Goal: Task Accomplishment & Management: Use online tool/utility

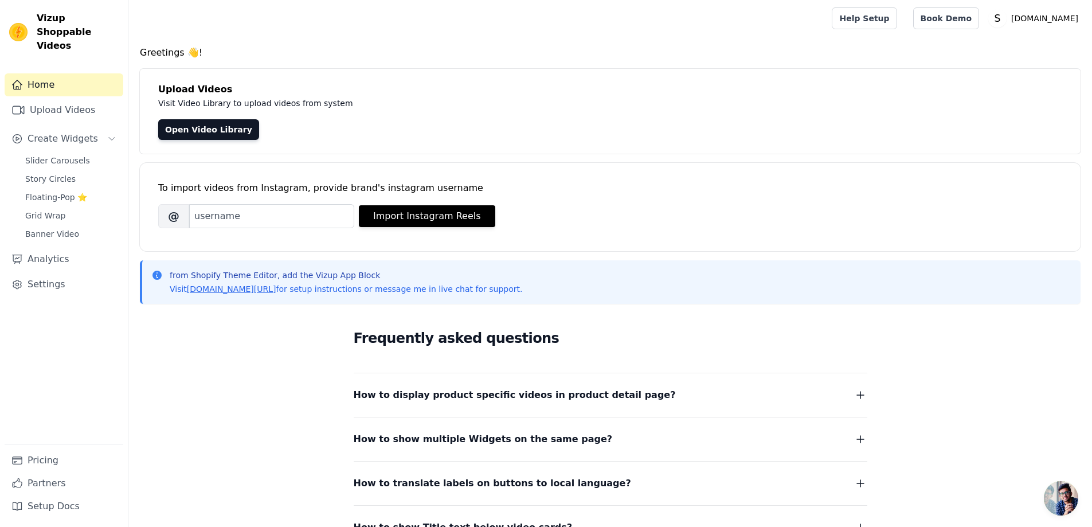
click at [56, 78] on link "Home" at bounding box center [64, 84] width 119 height 23
click at [74, 99] on link "Upload Videos" at bounding box center [64, 110] width 119 height 23
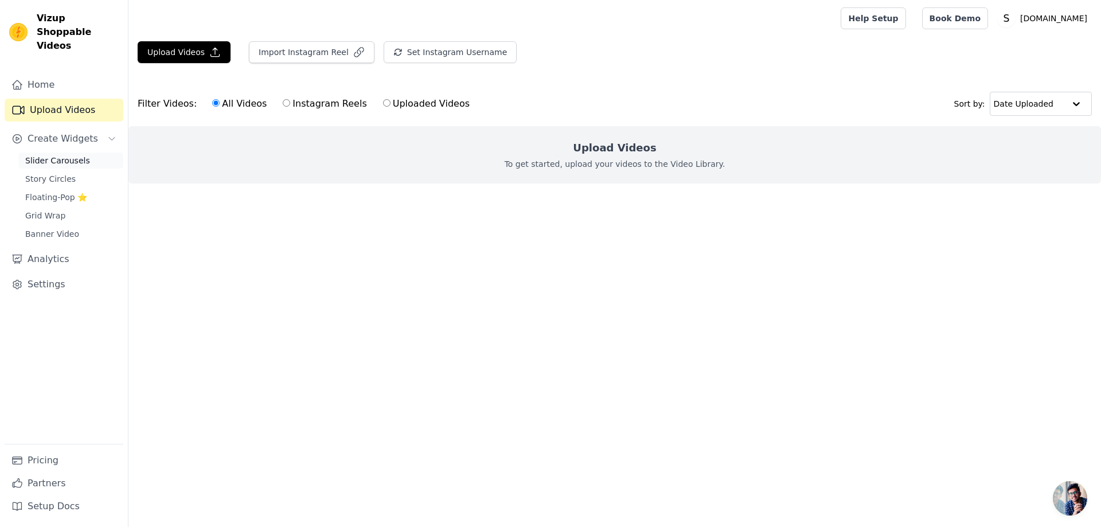
click at [48, 155] on span "Slider Carousels" at bounding box center [57, 160] width 65 height 11
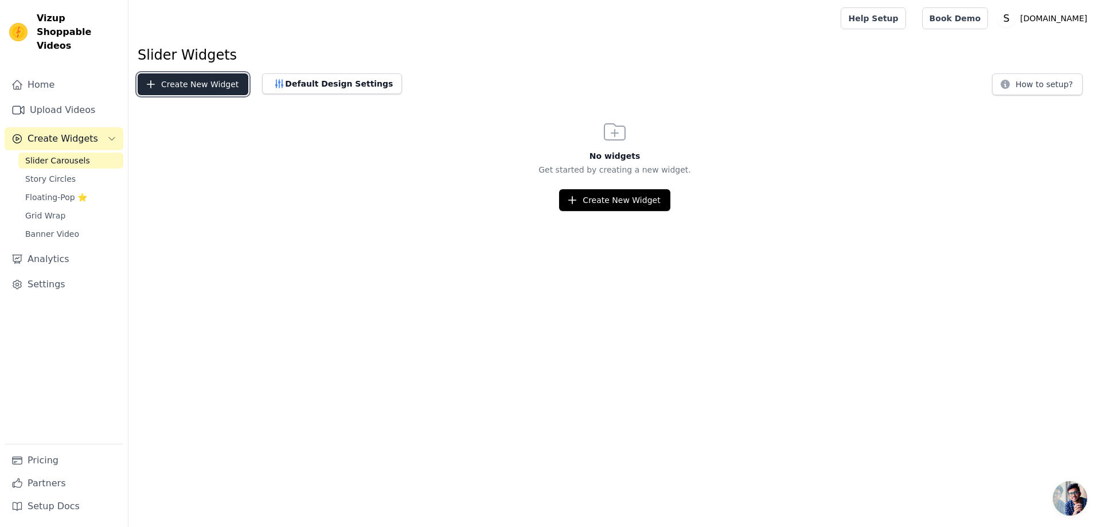
click at [191, 83] on button "Create New Widget" at bounding box center [193, 84] width 111 height 22
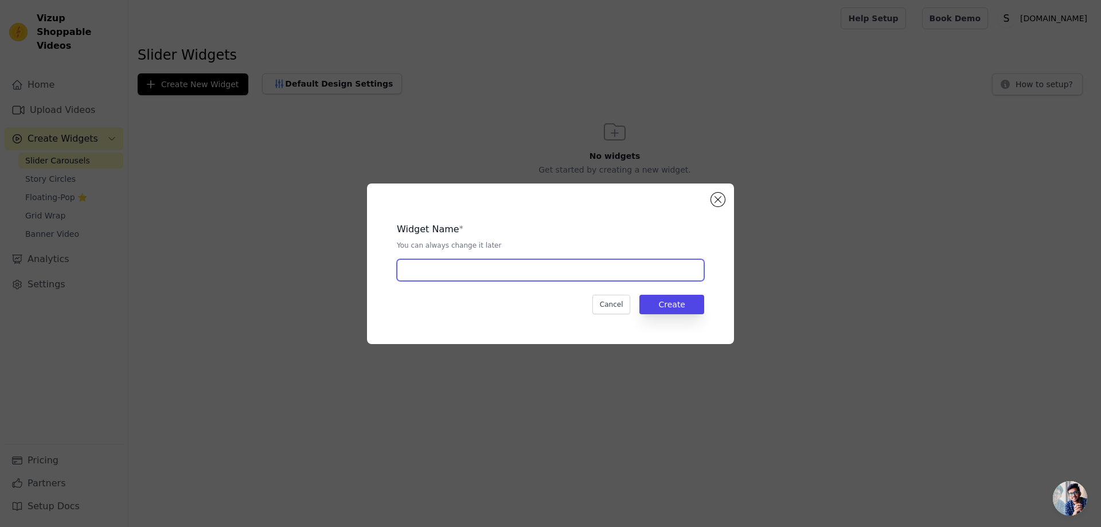
click at [466, 279] on input "text" at bounding box center [550, 270] width 307 height 22
type input "video"
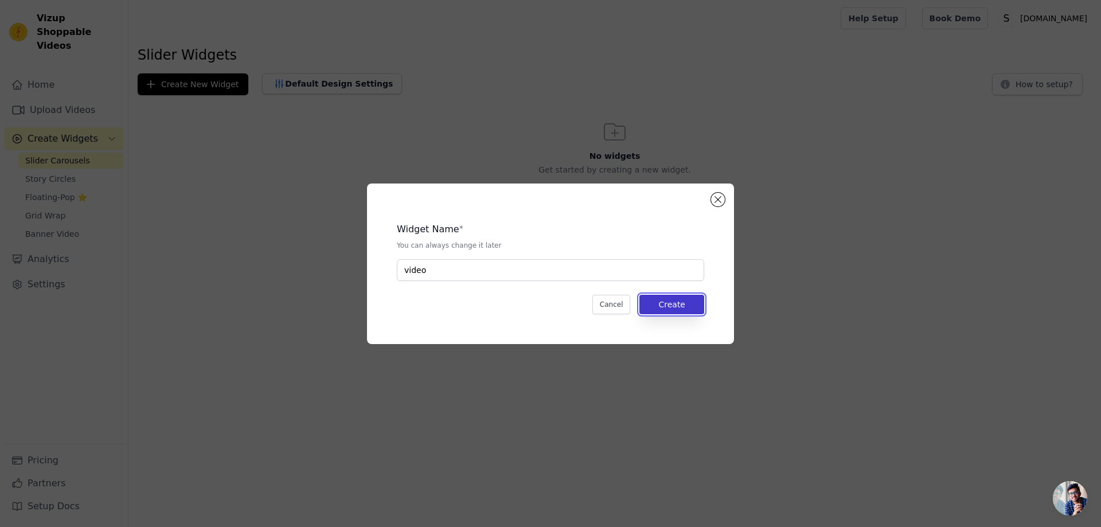
click at [654, 303] on button "Create" at bounding box center [671, 304] width 65 height 19
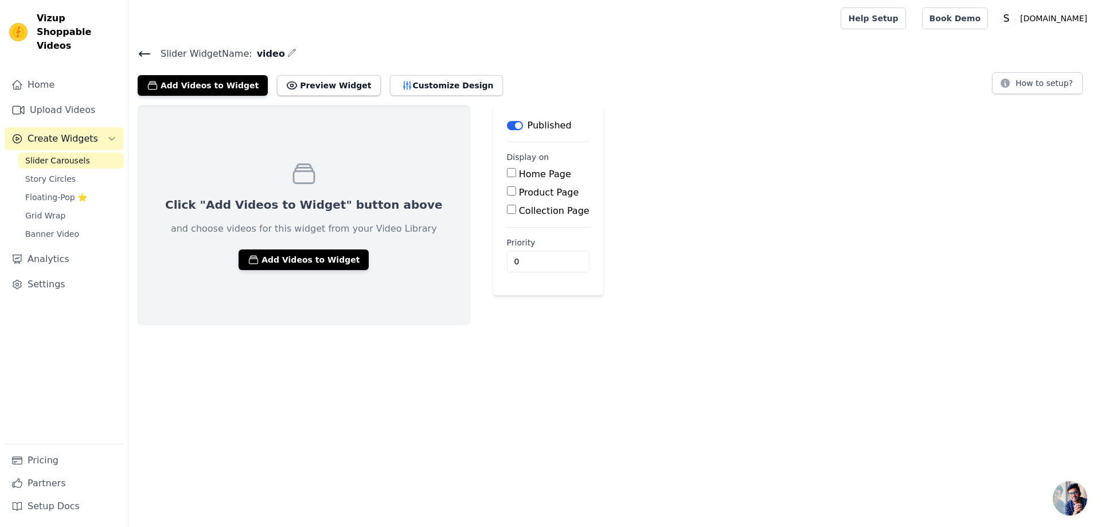
click at [507, 174] on input "Home Page" at bounding box center [511, 172] width 9 height 9
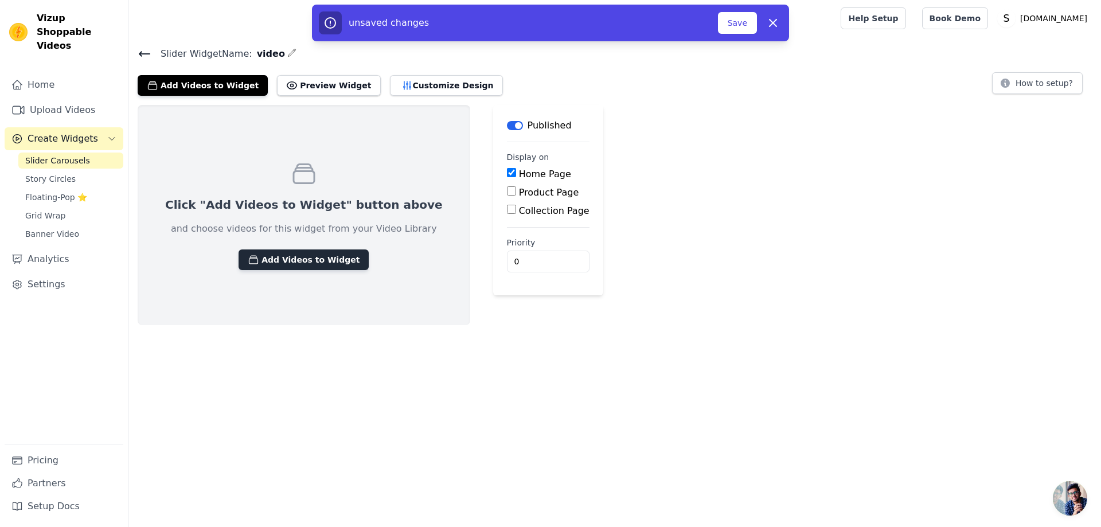
click at [278, 256] on button "Add Videos to Widget" at bounding box center [304, 259] width 130 height 21
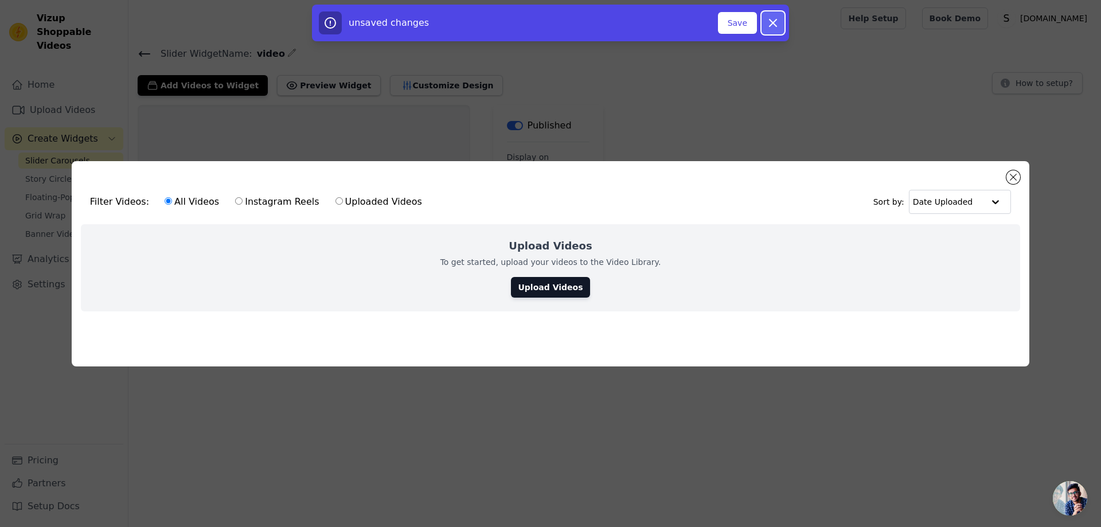
click at [775, 21] on icon "button" at bounding box center [773, 22] width 7 height 7
checkbox input "false"
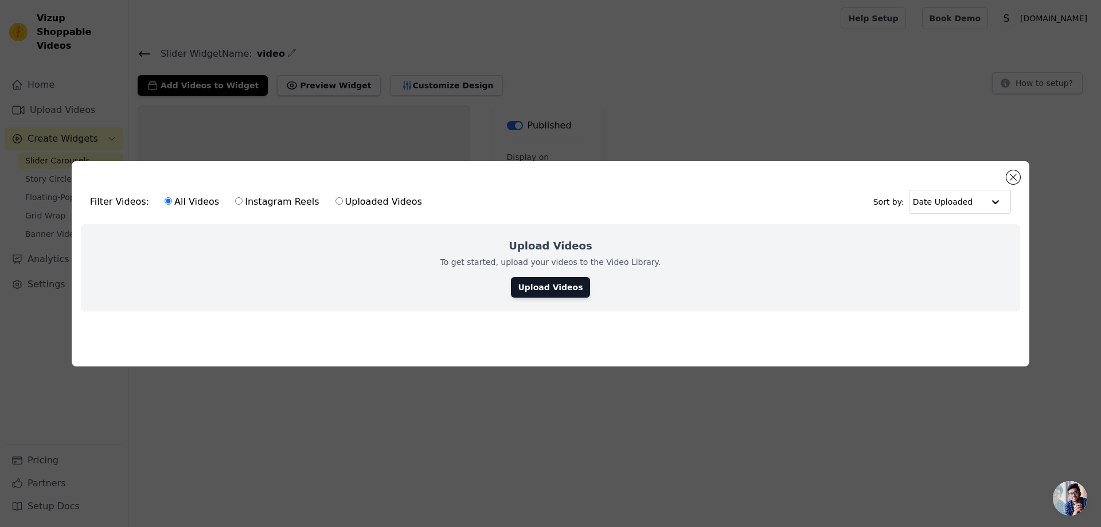
click at [1073, 494] on span "Open chat" at bounding box center [1070, 498] width 34 height 34
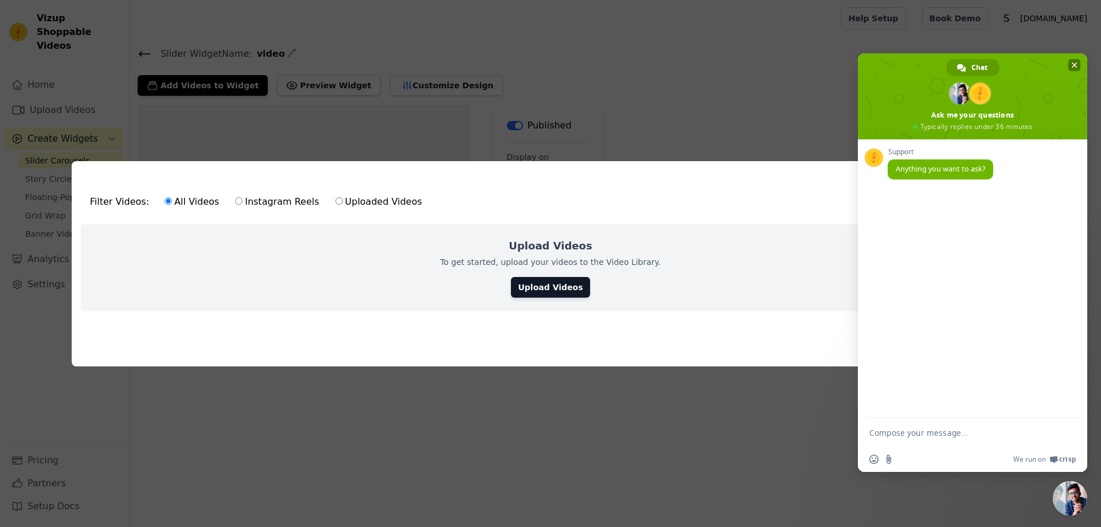
click at [1075, 60] on span "Close chat" at bounding box center [1074, 65] width 12 height 12
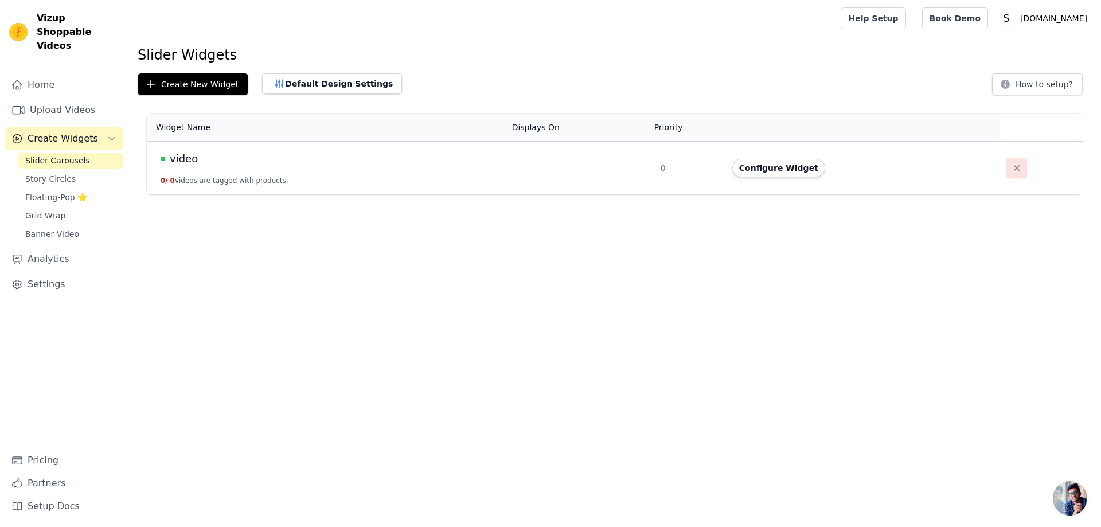
click at [1011, 166] on icon "button" at bounding box center [1016, 167] width 11 height 11
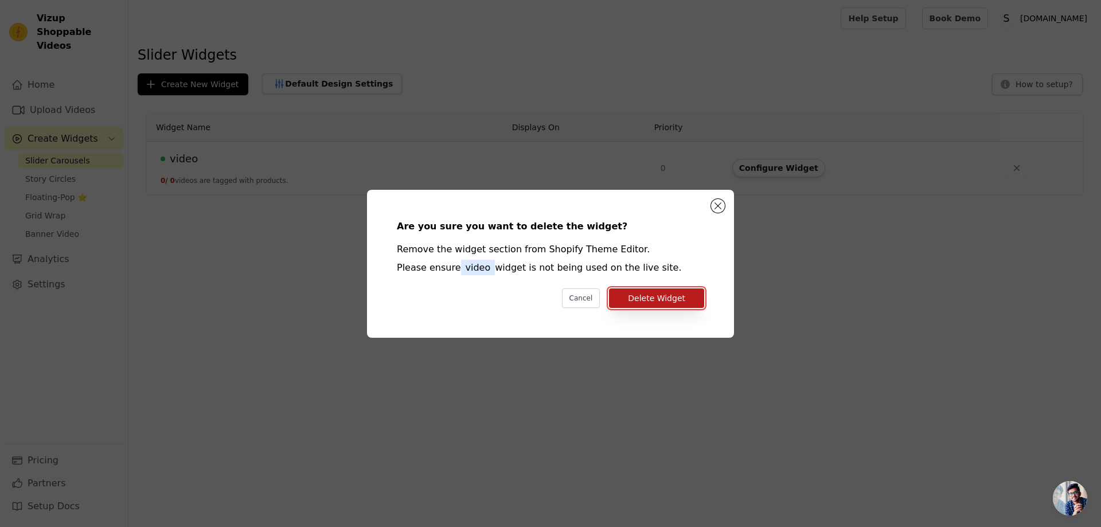
click at [685, 302] on button "Delete Widget" at bounding box center [656, 297] width 95 height 19
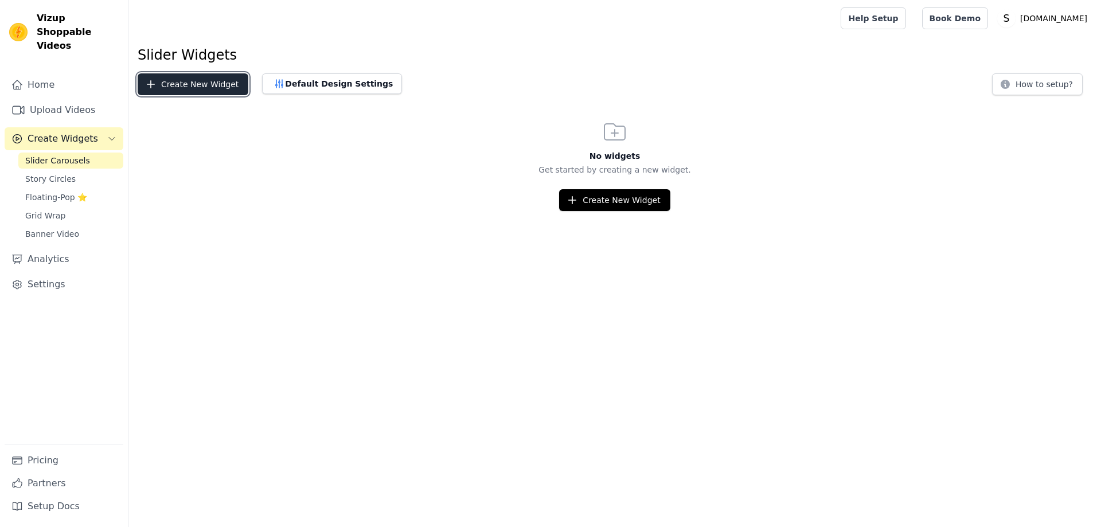
click at [186, 91] on button "Create New Widget" at bounding box center [193, 84] width 111 height 22
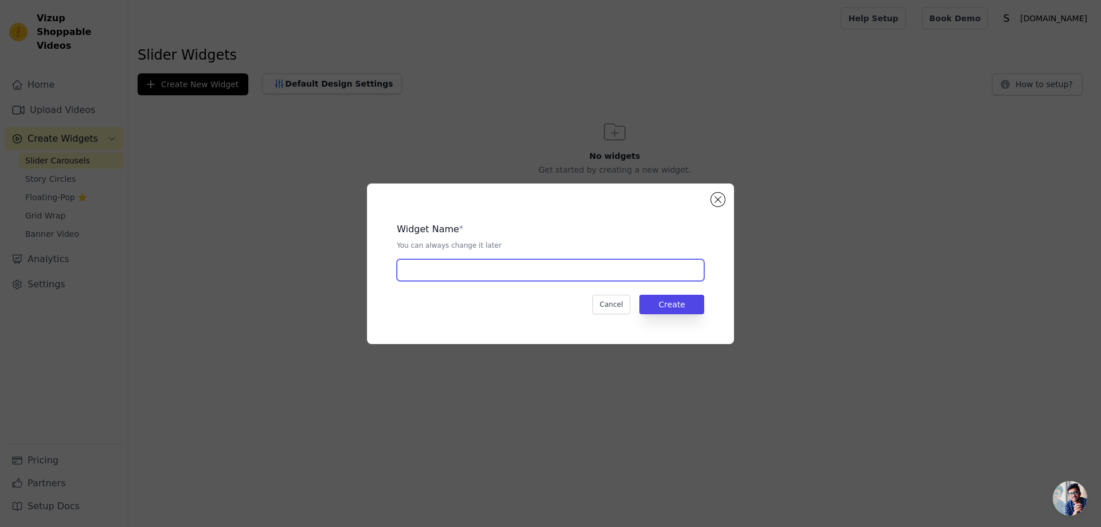
click at [550, 276] on input "text" at bounding box center [550, 270] width 307 height 22
type input "video"
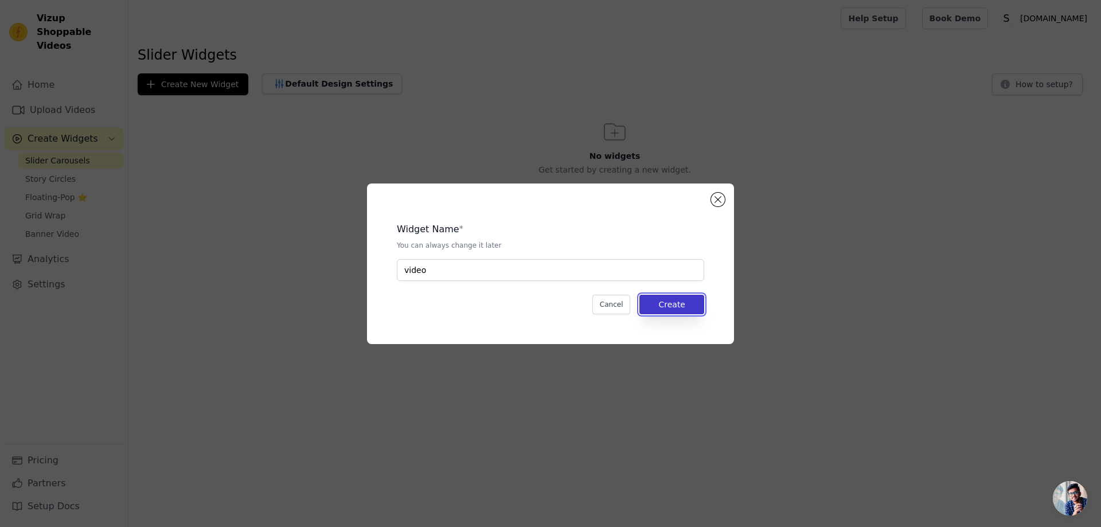
click at [658, 304] on button "Create" at bounding box center [671, 304] width 65 height 19
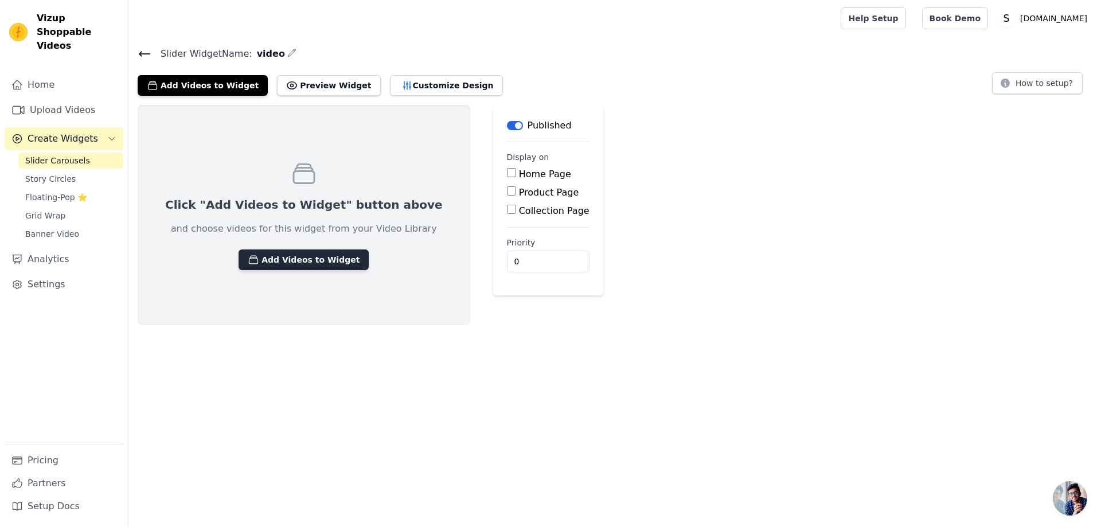
click at [307, 262] on button "Add Videos to Widget" at bounding box center [304, 259] width 130 height 21
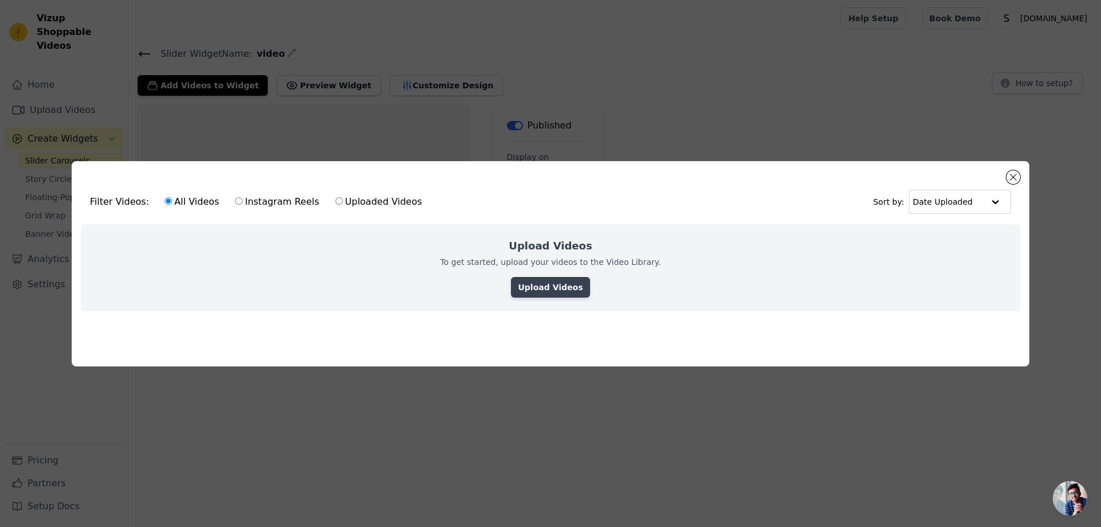
click at [572, 287] on link "Upload Videos" at bounding box center [550, 287] width 79 height 21
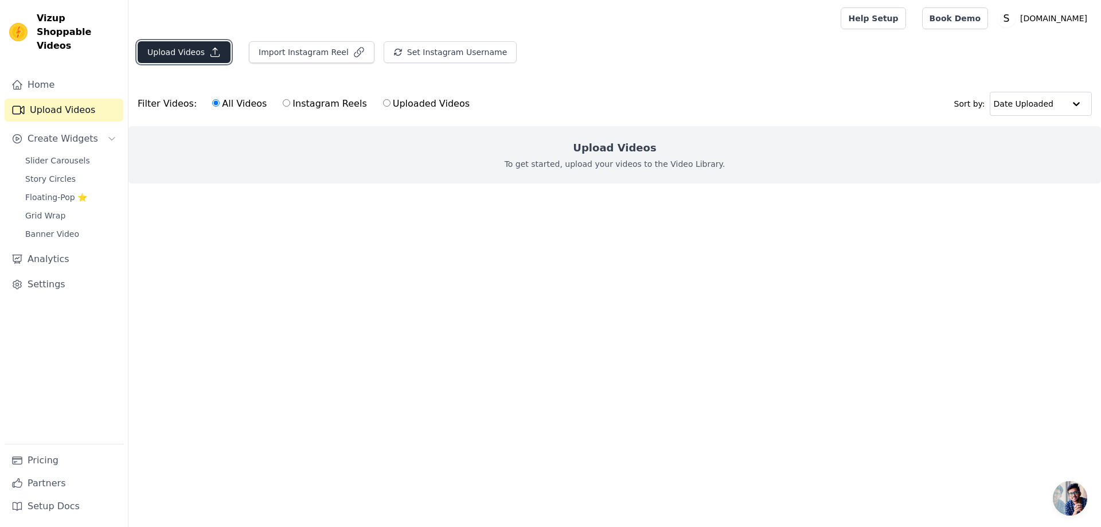
click at [186, 46] on button "Upload Videos" at bounding box center [184, 52] width 93 height 22
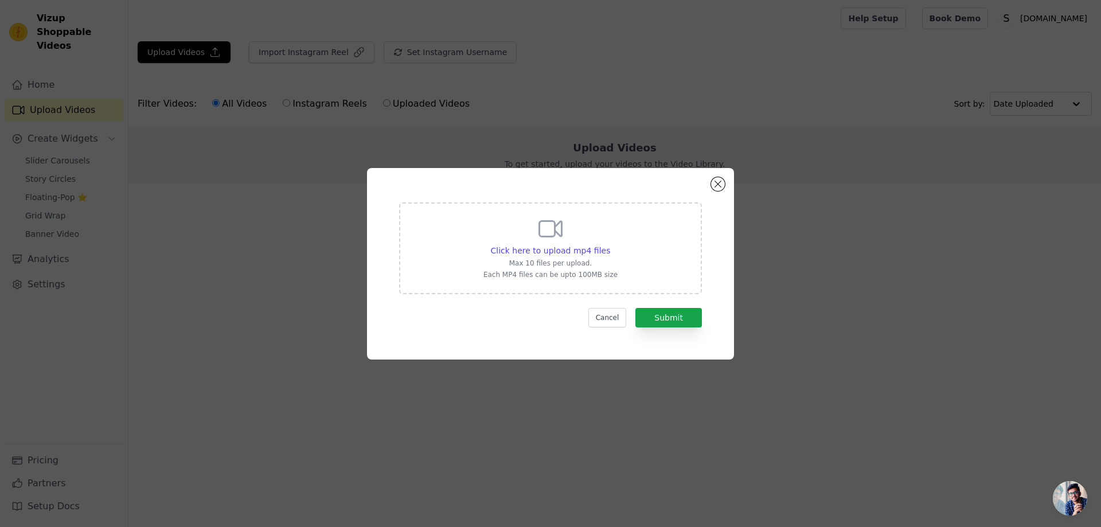
click at [532, 267] on p "Max 10 files per upload." at bounding box center [550, 263] width 134 height 9
click at [610, 245] on input "Click here to upload mp4 files Max 10 files per upload. Each MP4 files can be u…" at bounding box center [610, 244] width 1 height 1
type input "C:\fakepath\Copy of 6.mp4"
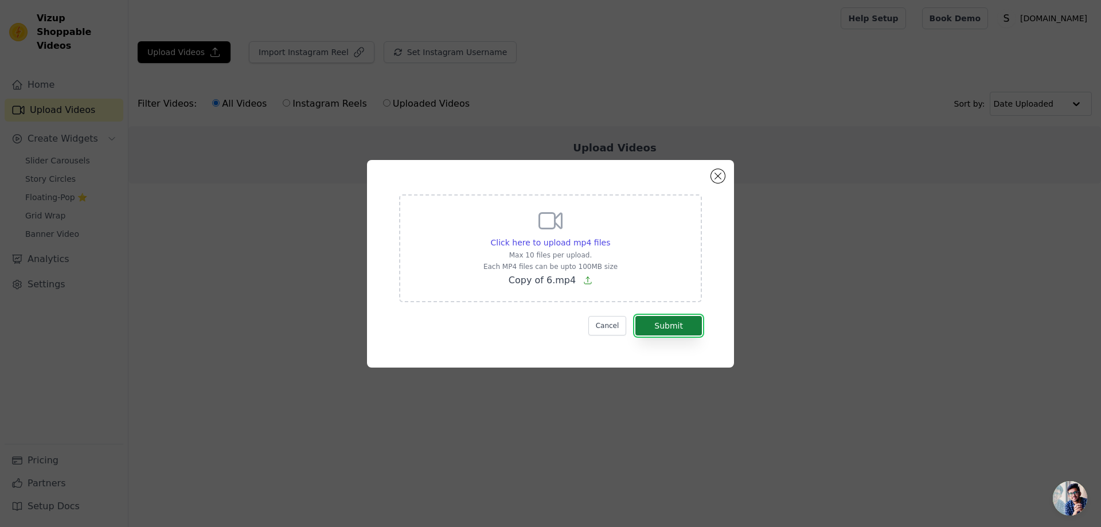
click at [671, 323] on button "Submit" at bounding box center [668, 325] width 67 height 19
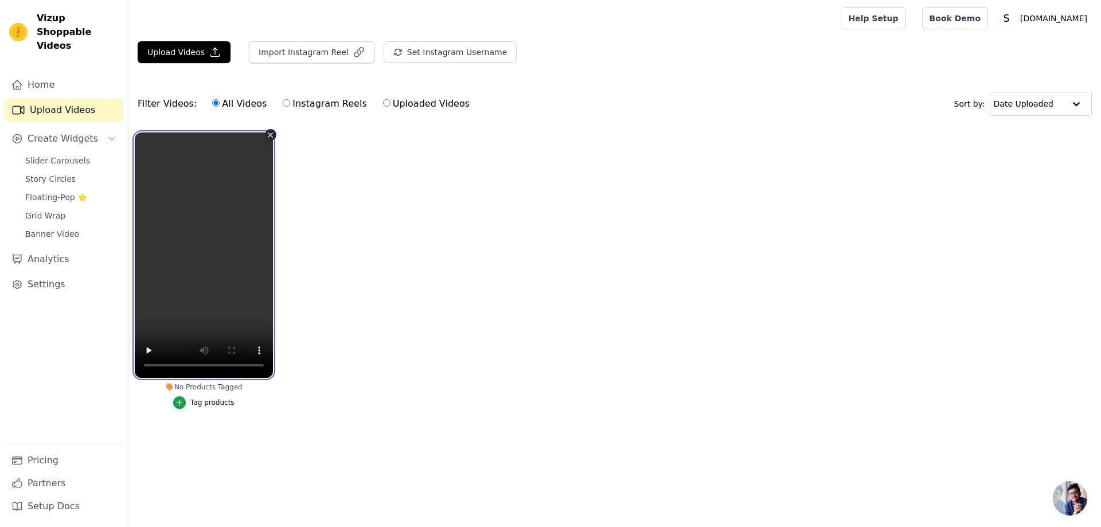
click at [209, 207] on video at bounding box center [204, 254] width 138 height 245
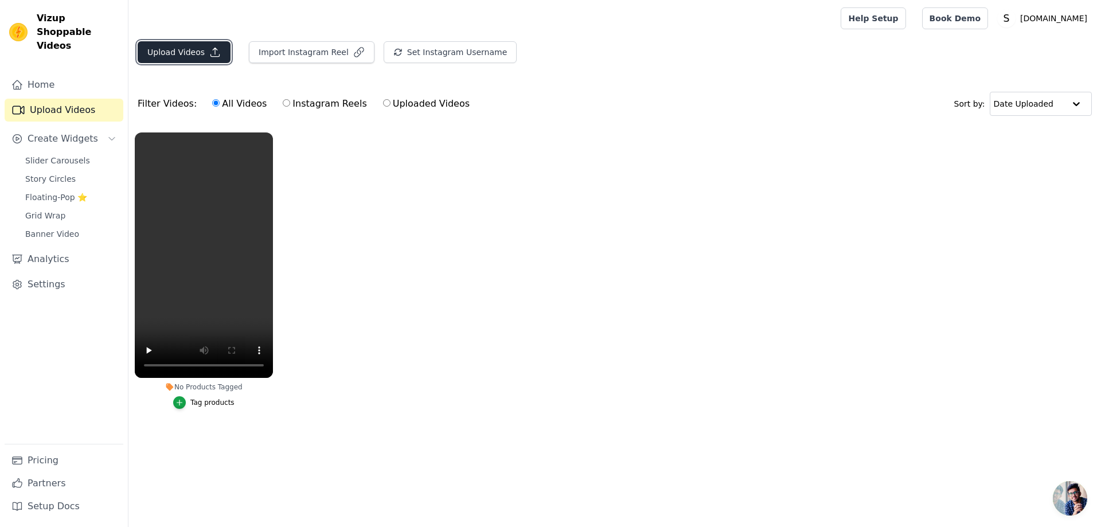
click at [186, 48] on button "Upload Videos" at bounding box center [184, 52] width 93 height 22
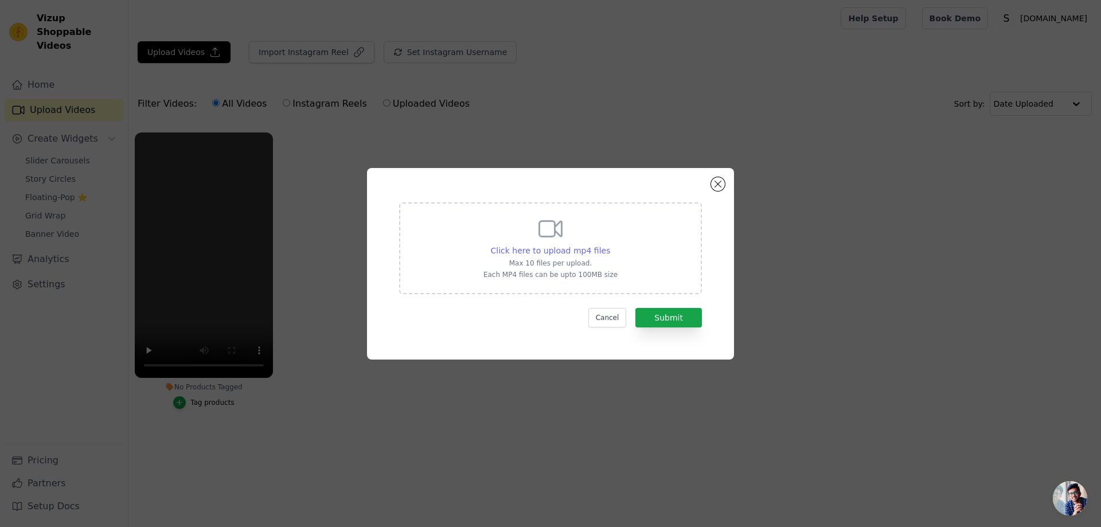
click at [538, 250] on span "Click here to upload mp4 files" at bounding box center [551, 250] width 120 height 9
click at [610, 245] on input "Click here to upload mp4 files Max 10 files per upload. Each MP4 files can be u…" at bounding box center [610, 244] width 1 height 1
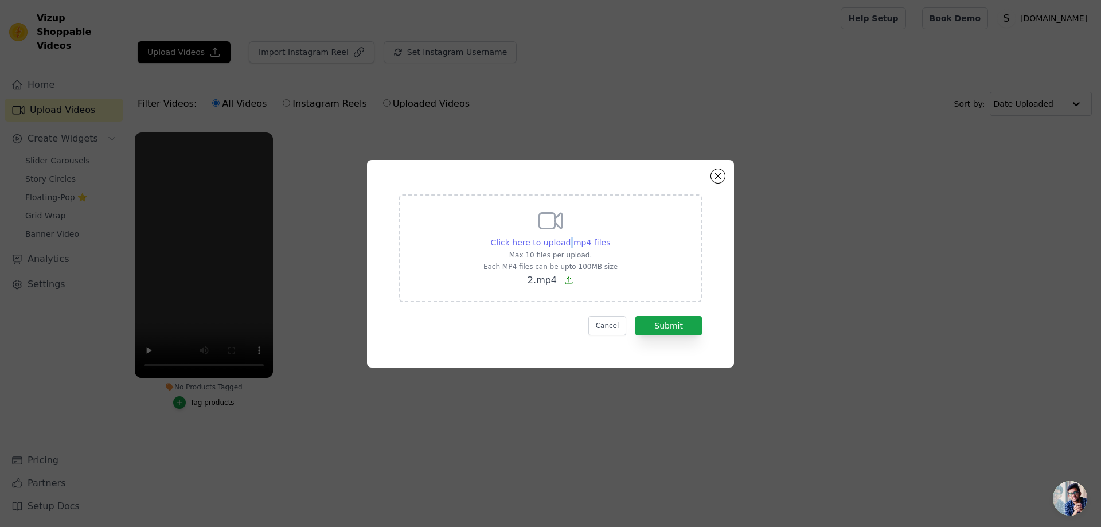
click at [570, 240] on span "Click here to upload mp4 files" at bounding box center [551, 242] width 120 height 9
click at [533, 243] on span "Click here to upload mp4 files" at bounding box center [551, 242] width 120 height 9
click at [610, 237] on input "Click here to upload mp4 files Max 10 files per upload. Each MP4 files can be u…" at bounding box center [610, 236] width 1 height 1
type input "C:\fakepath\25.mp4"
click at [667, 326] on button "Submit" at bounding box center [668, 325] width 67 height 19
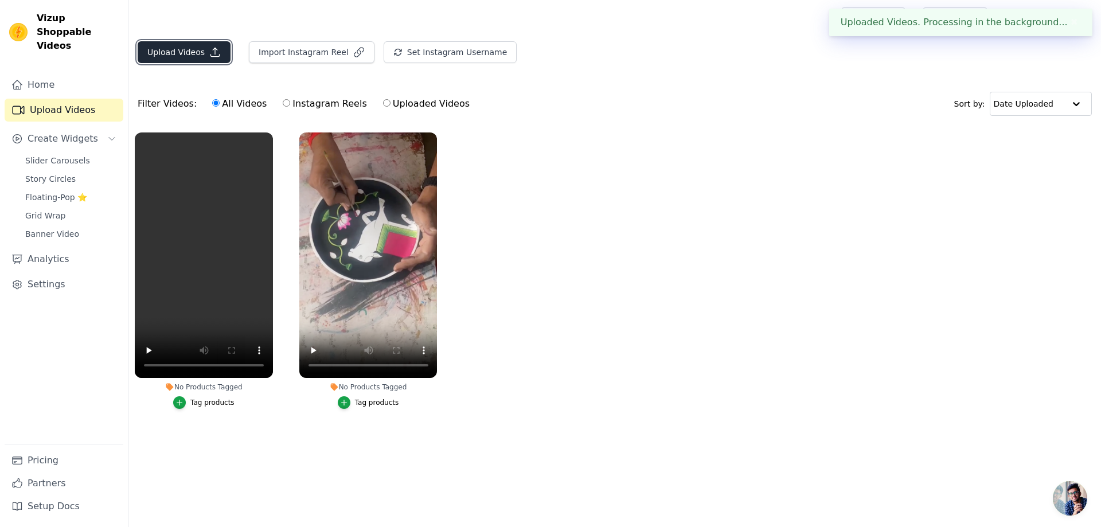
click at [179, 54] on button "Upload Videos" at bounding box center [184, 52] width 93 height 22
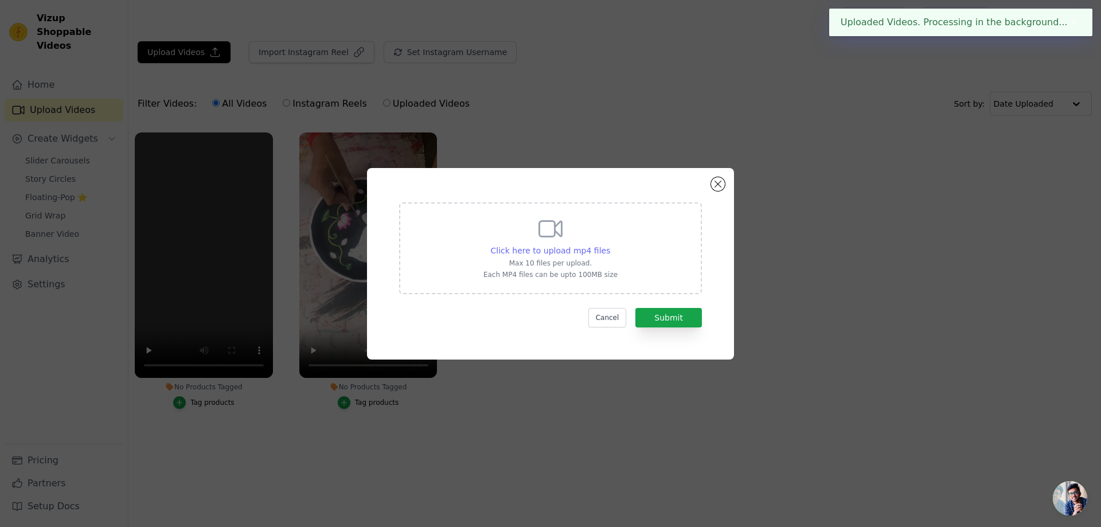
click at [557, 250] on span "Click here to upload mp4 files" at bounding box center [551, 250] width 120 height 9
click at [610, 245] on input "Click here to upload mp4 files Max 10 files per upload. Each MP4 files can be u…" at bounding box center [610, 244] width 1 height 1
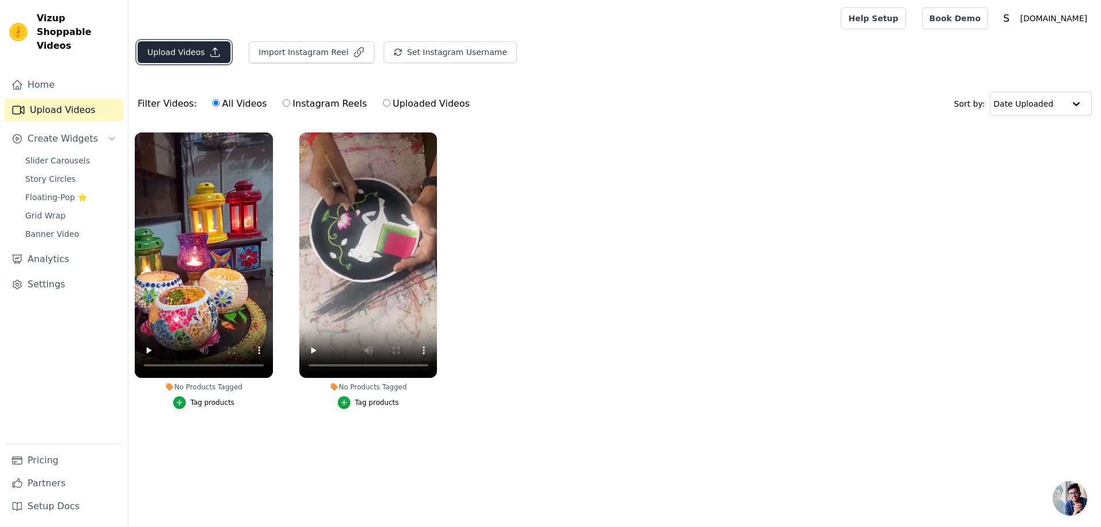
click at [202, 63] on button "Upload Videos" at bounding box center [184, 52] width 93 height 22
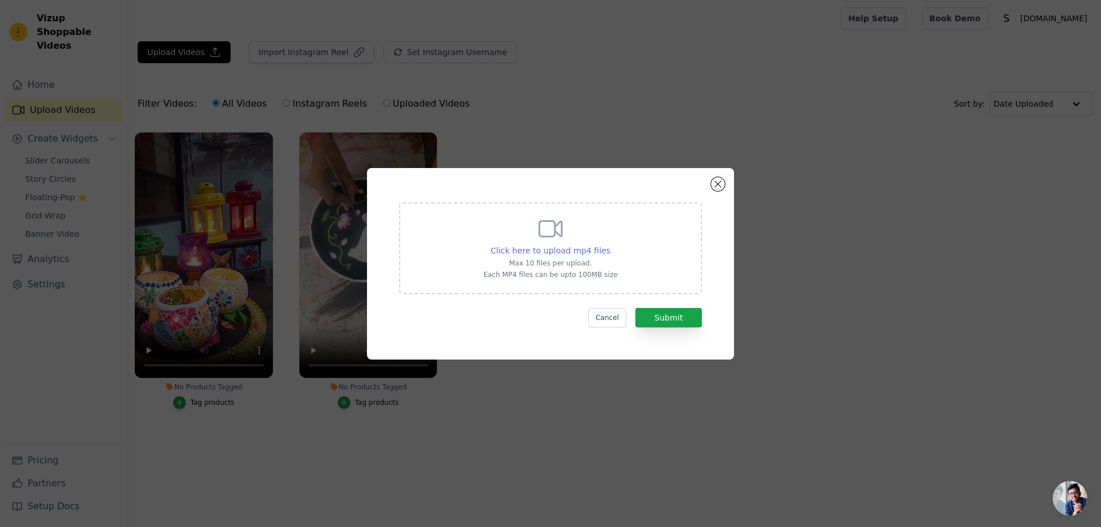
click at [540, 246] on span "Click here to upload mp4 files" at bounding box center [551, 250] width 120 height 9
click at [610, 244] on input "Click here to upload mp4 files Max 10 files per upload. Each MP4 files can be u…" at bounding box center [610, 244] width 1 height 1
type input "C:\fakepath\2.mp4"
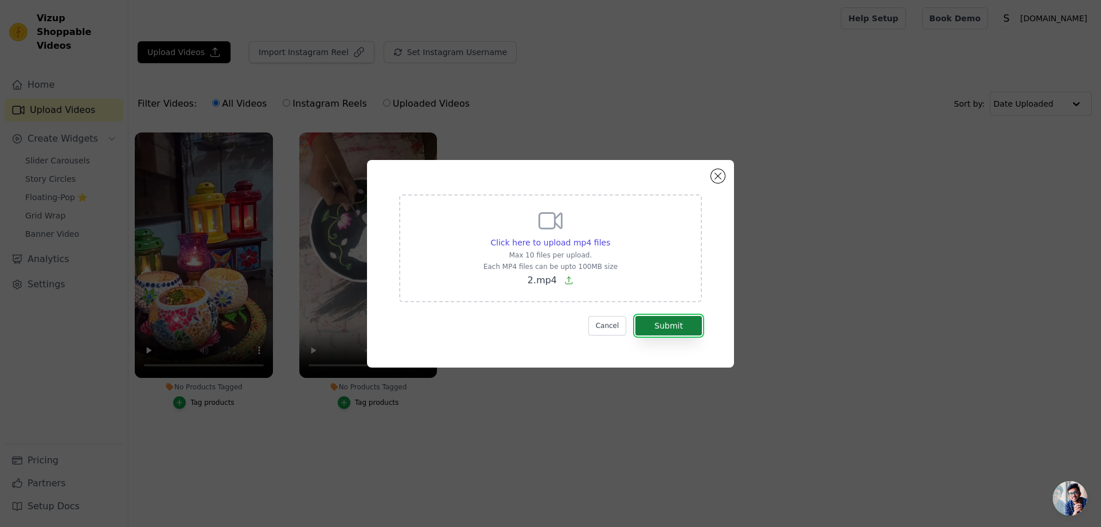
click at [653, 323] on button "Submit" at bounding box center [668, 325] width 67 height 19
click at [660, 329] on button "Submit" at bounding box center [668, 325] width 67 height 19
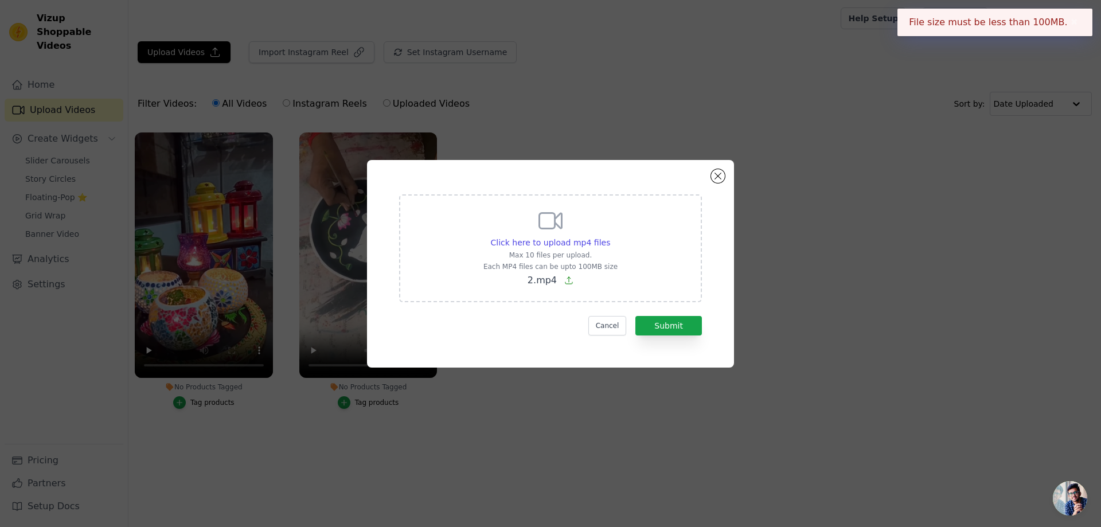
click at [552, 284] on span "2.mp4" at bounding box center [542, 280] width 29 height 11
click at [610, 237] on input "Click here to upload mp4 files Max 10 files per upload. Each MP4 files can be u…" at bounding box center [610, 236] width 1 height 1
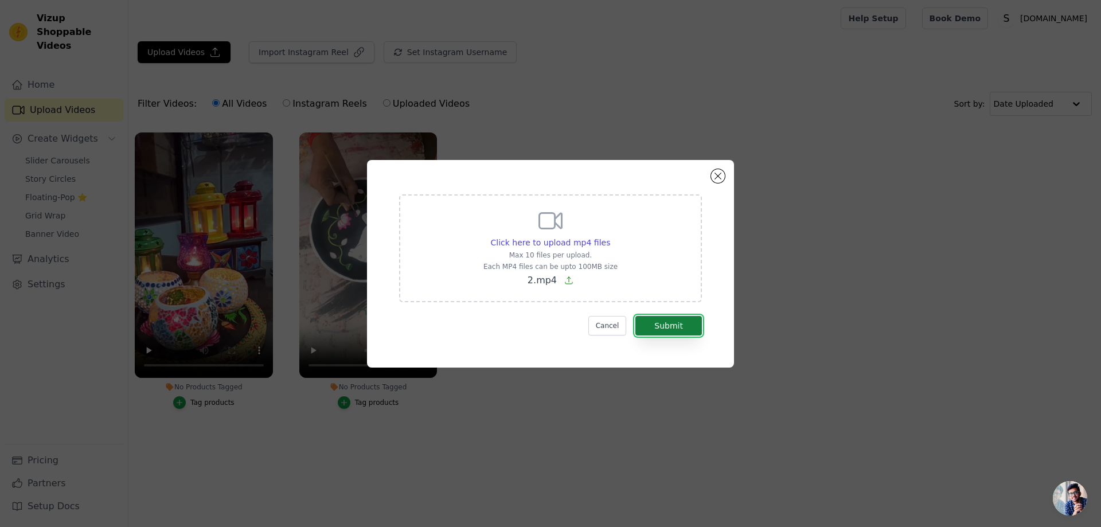
click at [674, 319] on button "Submit" at bounding box center [668, 325] width 67 height 19
click at [716, 175] on button "Close modal" at bounding box center [718, 176] width 14 height 14
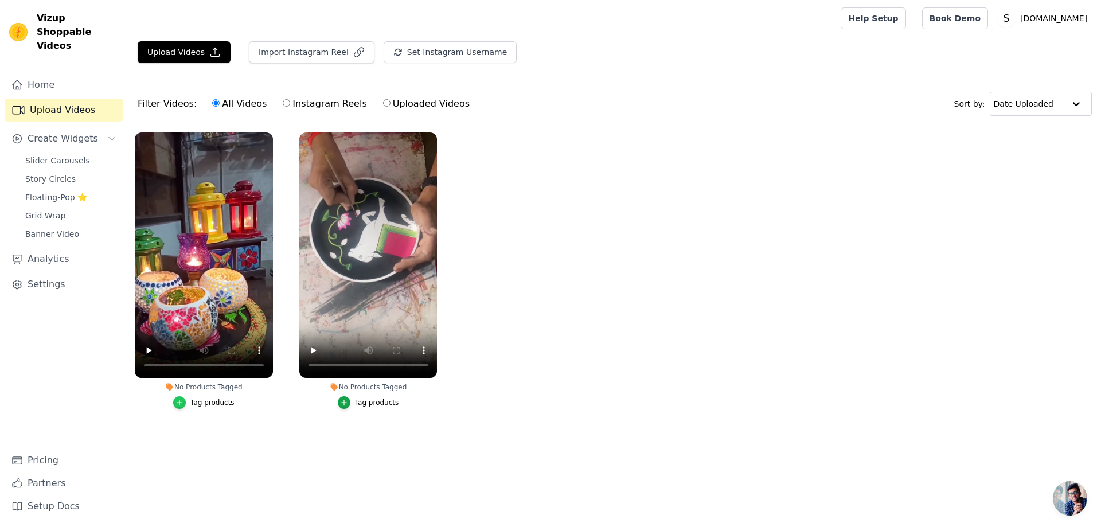
click at [183, 406] on icon "button" at bounding box center [179, 403] width 8 height 8
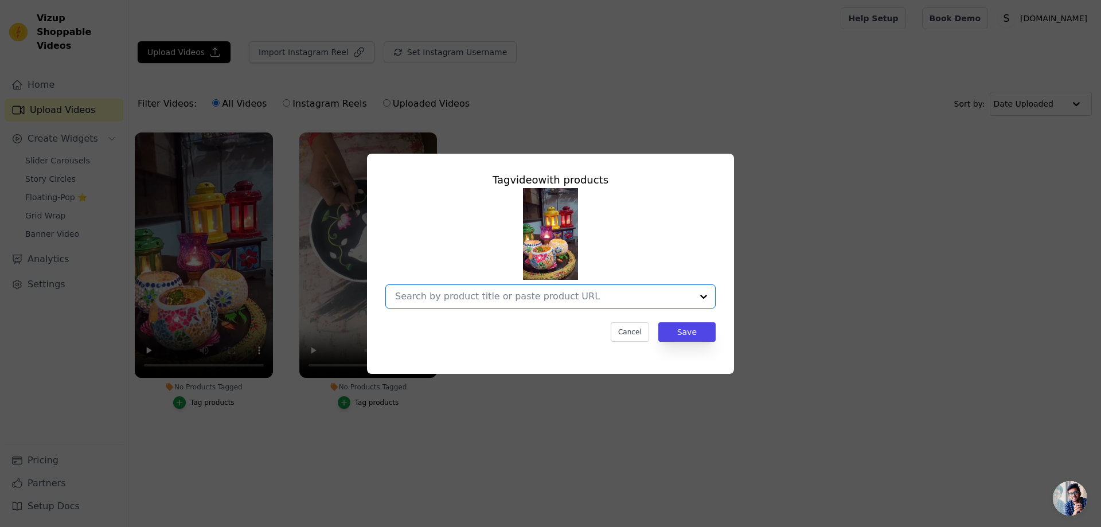
click at [550, 297] on input "No Products Tagged Tag video with products Option undefined, selected. Select i…" at bounding box center [543, 296] width 297 height 11
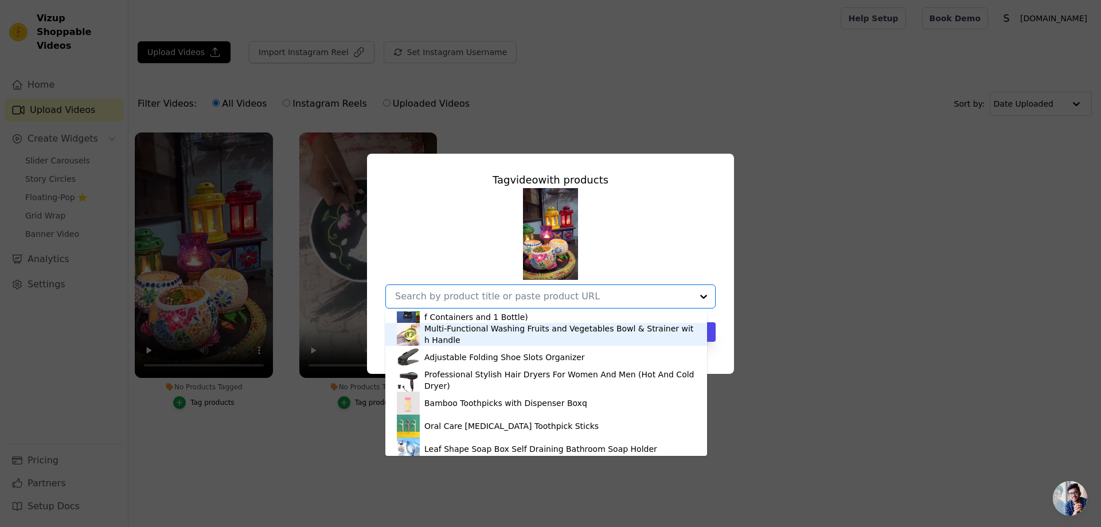
scroll to position [505, 0]
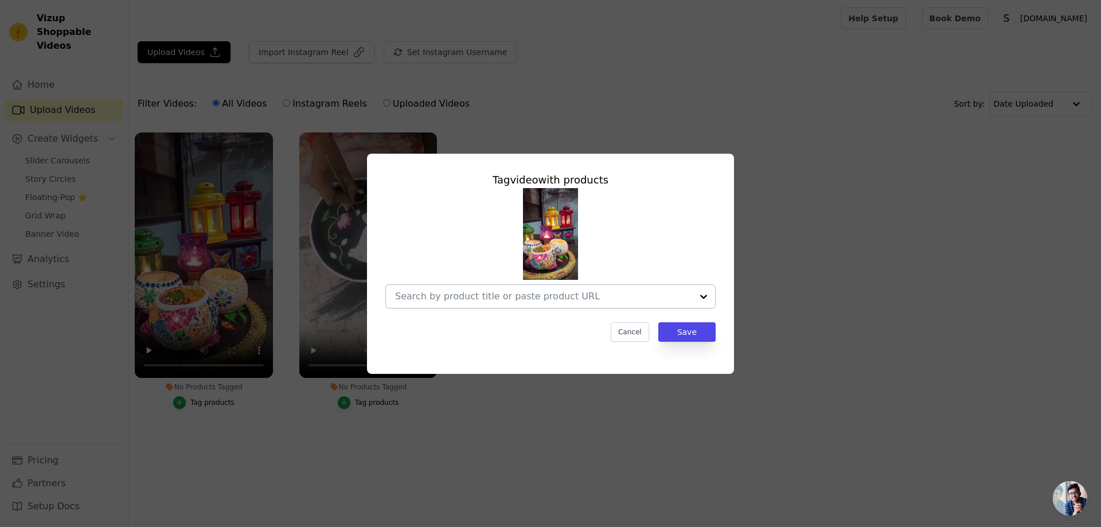
click at [556, 294] on input "No Products Tagged Tag video with products Cancel Save Tag products" at bounding box center [543, 296] width 297 height 11
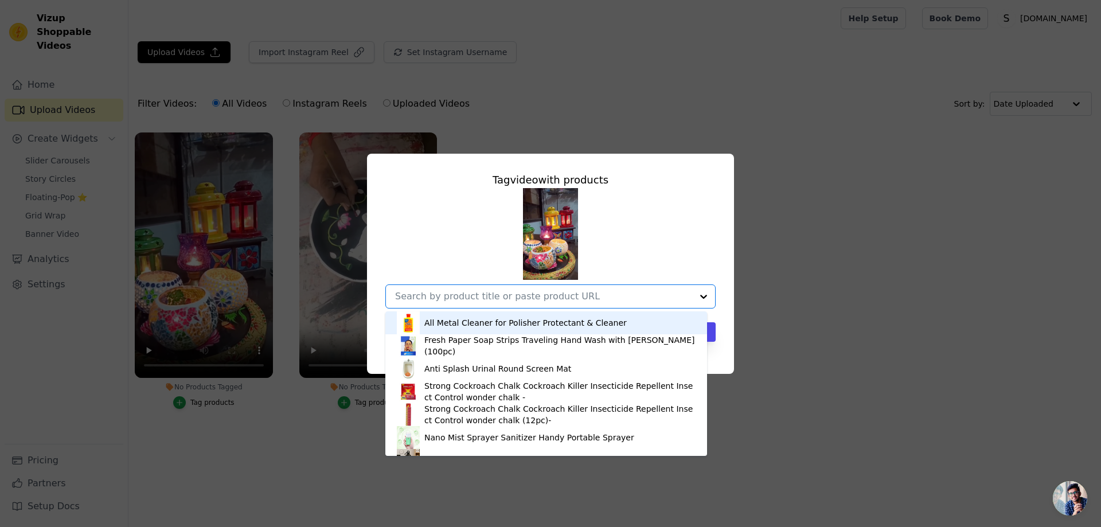
paste input "[URL][DOMAIN_NAME][SECURITY_DATA]"
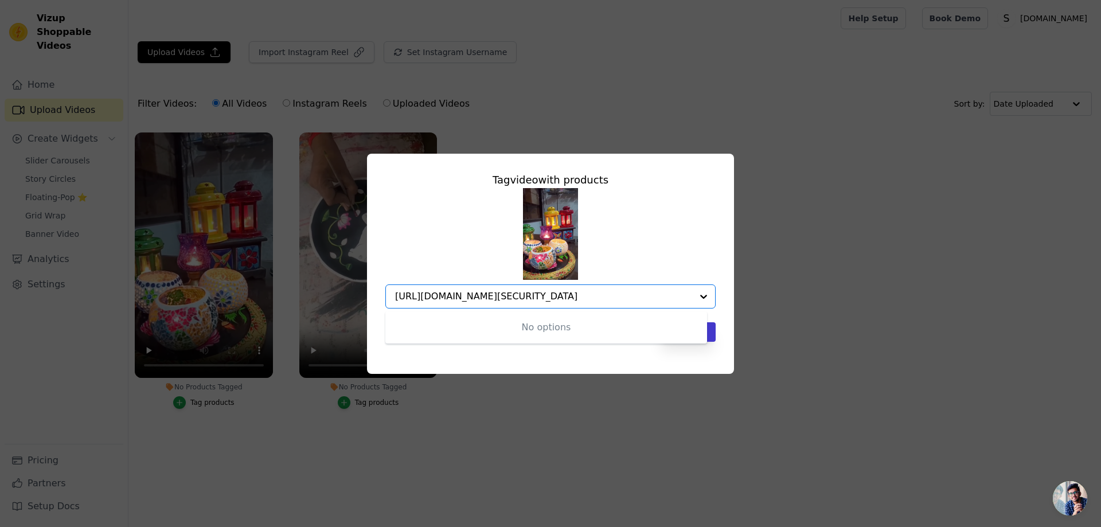
type input "[URL][DOMAIN_NAME][SECURITY_DATA]"
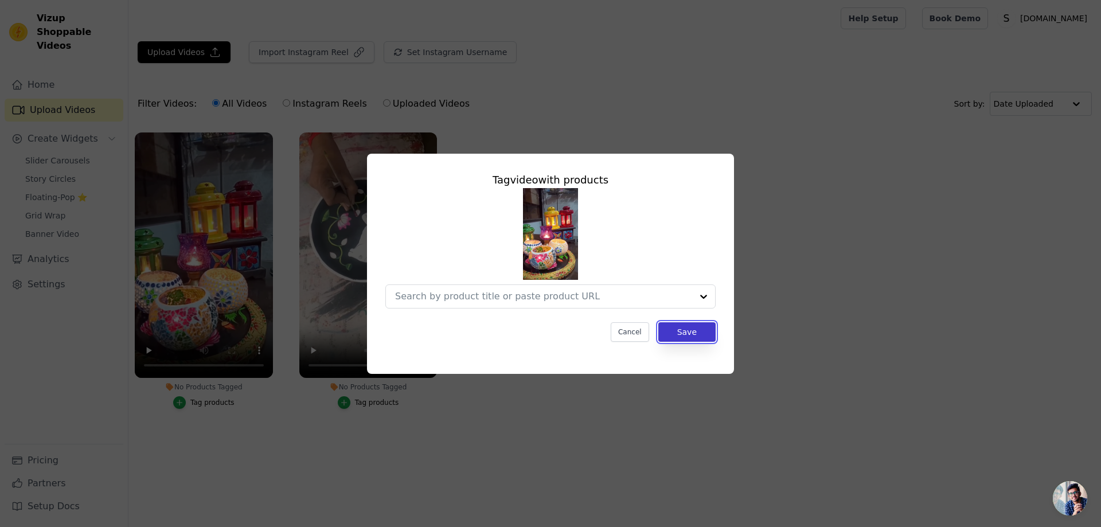
scroll to position [0, 0]
click at [709, 327] on button "Save" at bounding box center [686, 331] width 57 height 19
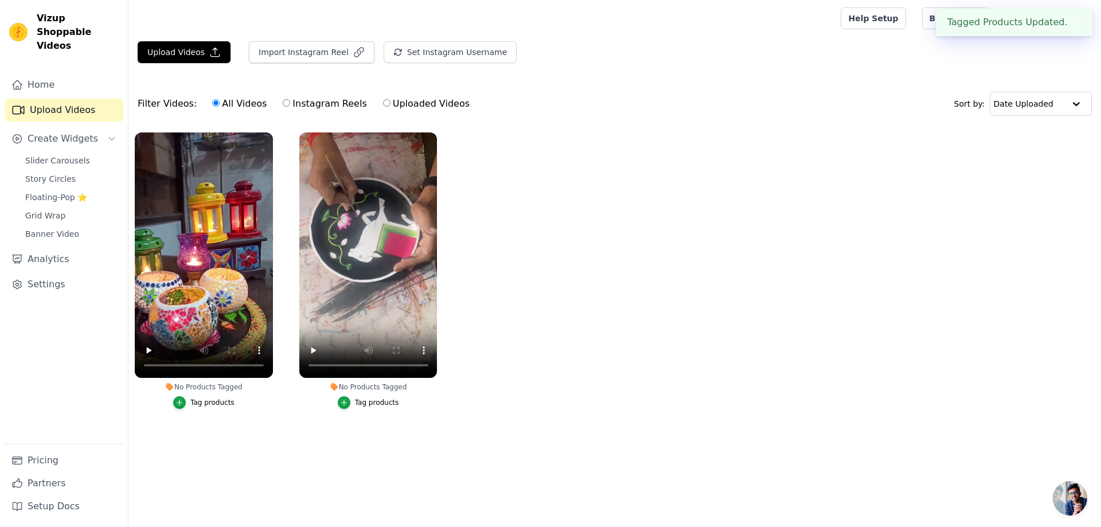
click at [196, 400] on div "Tag products" at bounding box center [212, 402] width 44 height 9
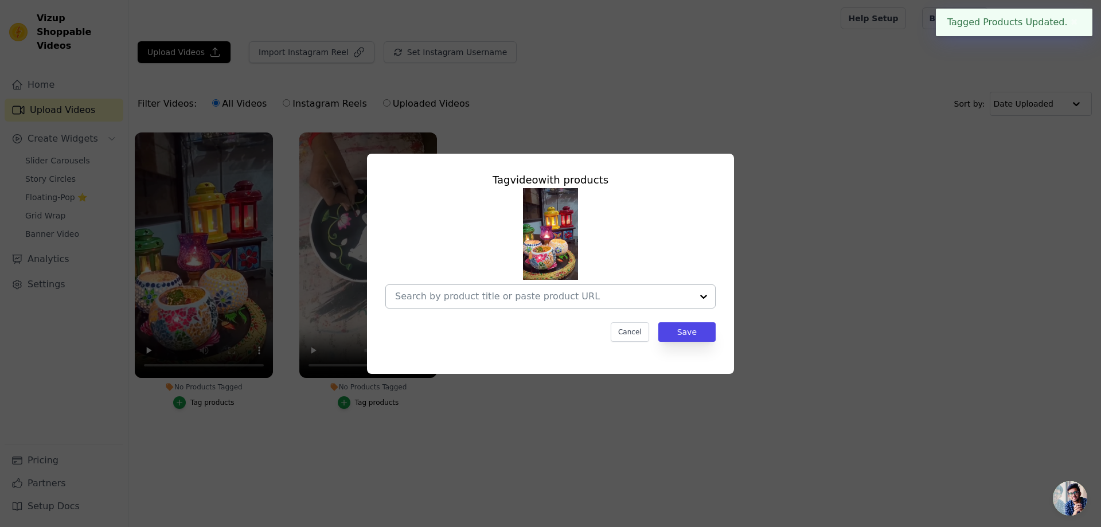
click at [479, 302] on div at bounding box center [543, 296] width 297 height 23
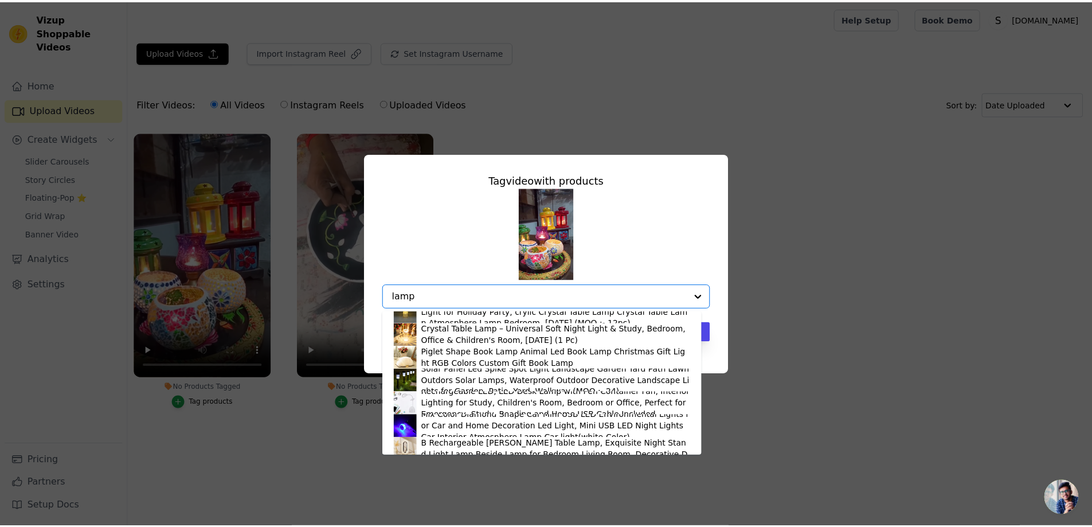
scroll to position [1204, 0]
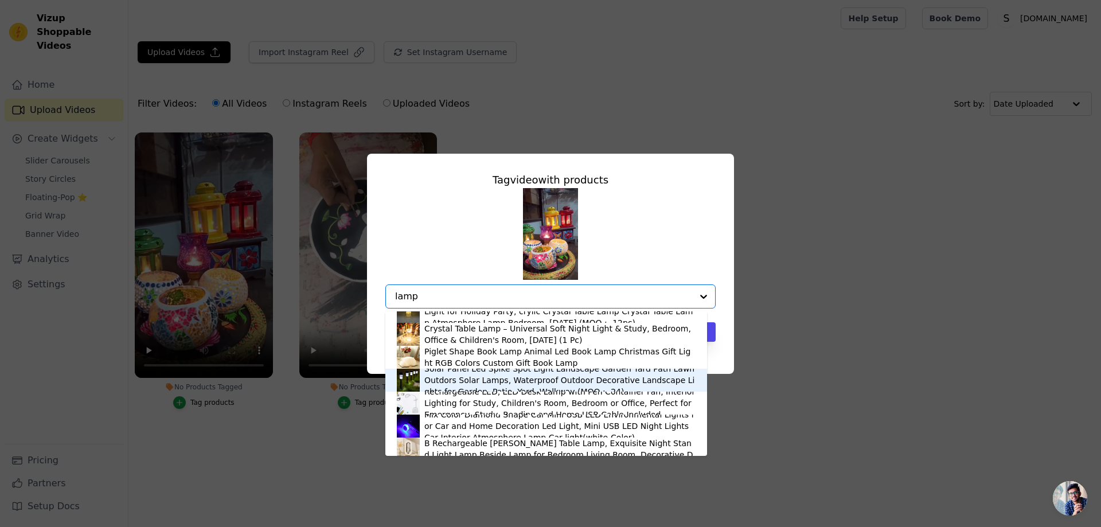
type input "lamp"
click at [343, 429] on div "Tag video with products Decorative LED Gold Metal Leaf Diya Lamp, [DATE] (1 Pc)…" at bounding box center [550, 263] width 1101 height 527
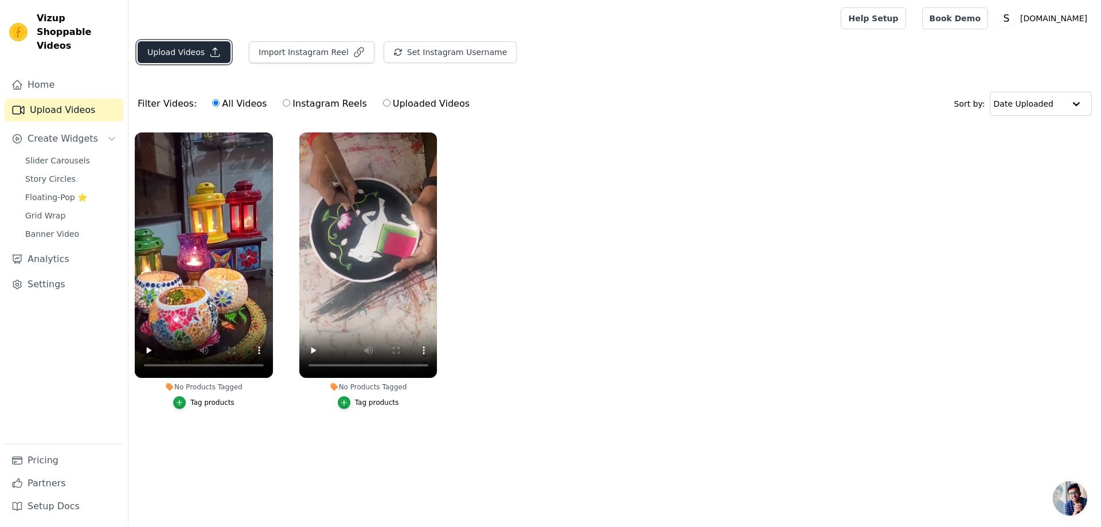
click at [209, 48] on icon "button" at bounding box center [214, 51] width 11 height 11
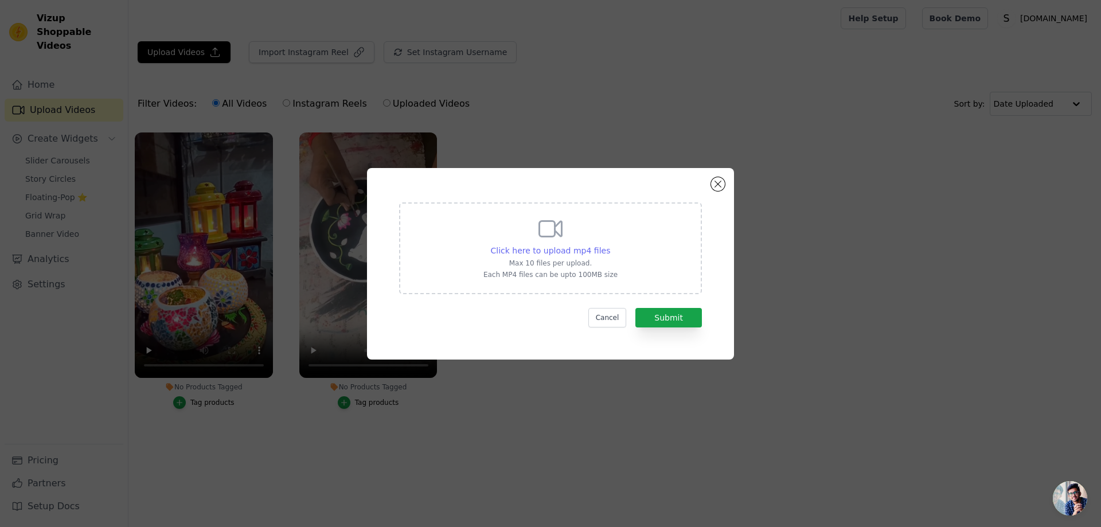
click at [534, 251] on span "Click here to upload mp4 files" at bounding box center [551, 250] width 120 height 9
click at [610, 245] on input "Click here to upload mp4 files Max 10 files per upload. Each MP4 files can be u…" at bounding box center [610, 244] width 1 height 1
click at [709, 189] on div "Click here to upload mp4 files Max 10 files per upload. Each MP4 files can be u…" at bounding box center [551, 264] width 326 height 150
click at [712, 189] on div "Click here to upload mp4 files Max 10 files per upload. Each MP4 files can be u…" at bounding box center [551, 264] width 326 height 150
click at [715, 182] on button "Close modal" at bounding box center [718, 184] width 14 height 14
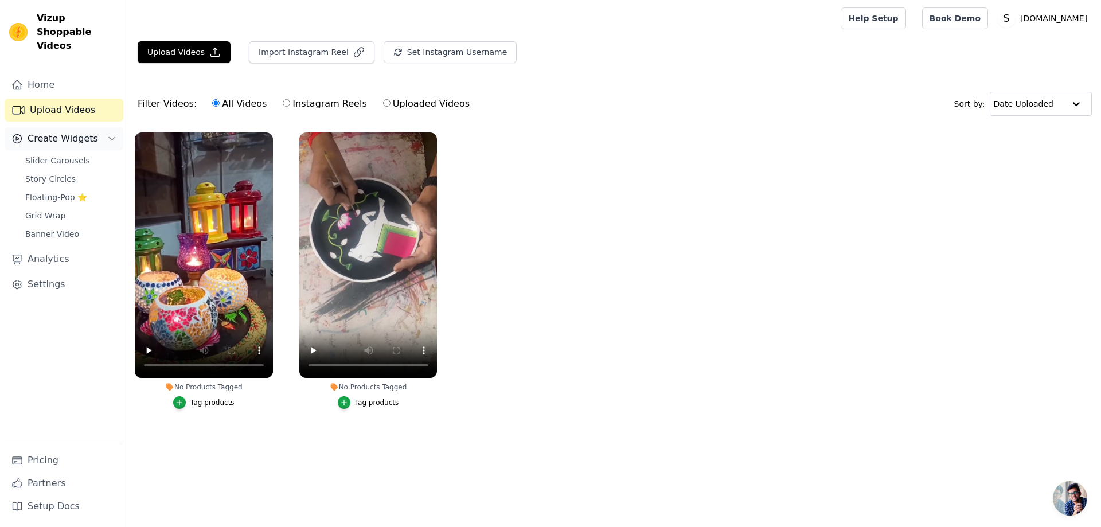
click at [78, 132] on span "Create Widgets" at bounding box center [63, 139] width 71 height 14
click at [85, 132] on span "Create Widgets" at bounding box center [63, 139] width 71 height 14
click at [101, 171] on link "Story Circles" at bounding box center [70, 179] width 105 height 16
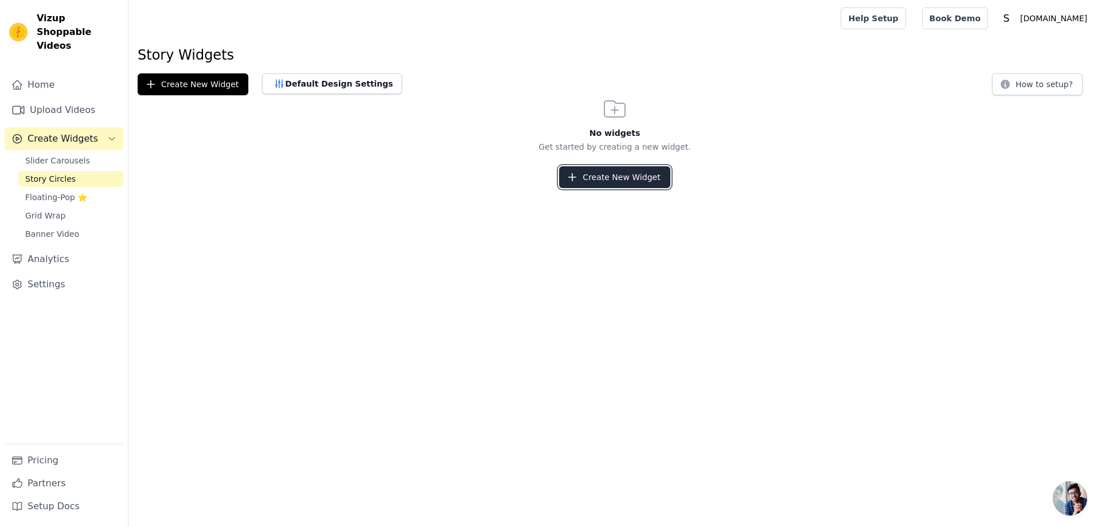
click at [607, 175] on button "Create New Widget" at bounding box center [614, 177] width 111 height 22
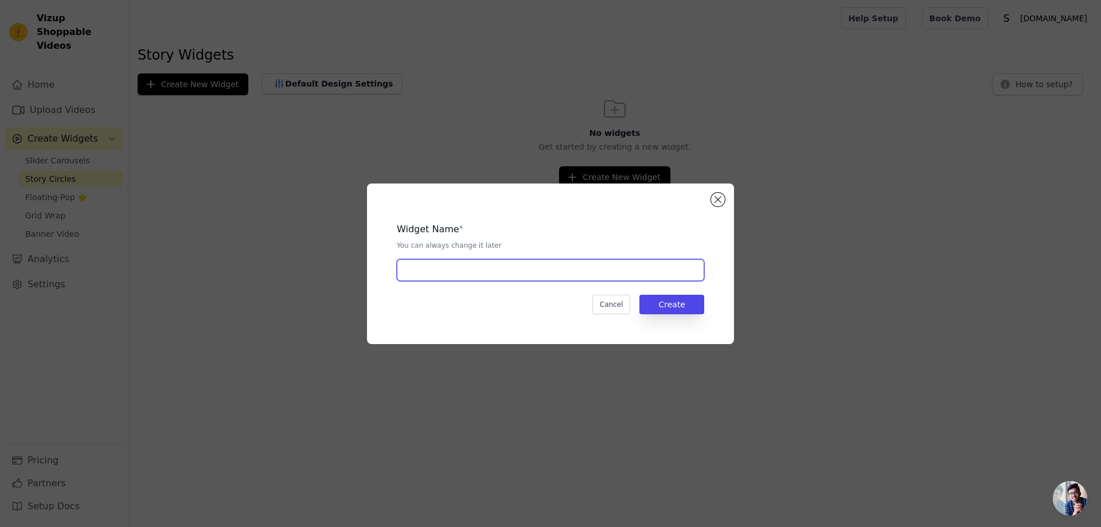
click at [528, 263] on input "text" at bounding box center [550, 270] width 307 height 22
click at [509, 325] on div "Widget Name * You can always change it later Cancel Create" at bounding box center [550, 264] width 330 height 124
click at [500, 295] on div "Cancel Create" at bounding box center [550, 304] width 307 height 19
click at [497, 265] on input "text" at bounding box center [550, 270] width 307 height 22
type input "video"
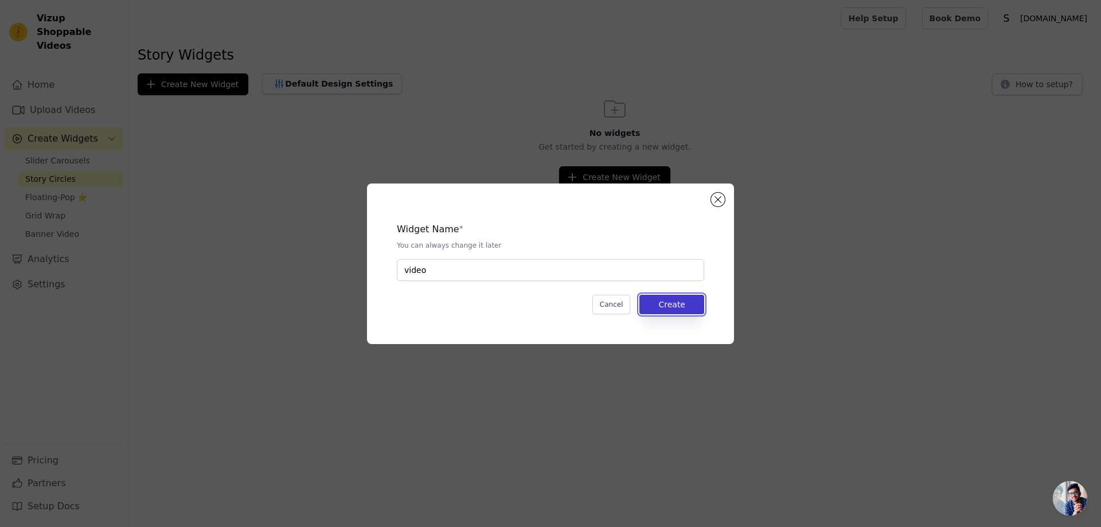
click at [690, 299] on button "Create" at bounding box center [671, 304] width 65 height 19
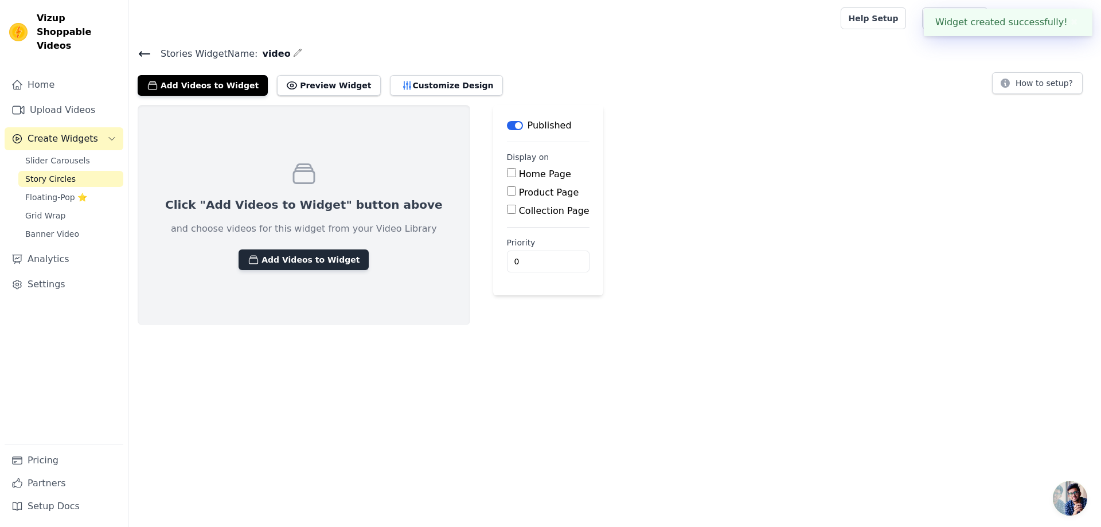
click at [252, 265] on button "Add Videos to Widget" at bounding box center [304, 259] width 130 height 21
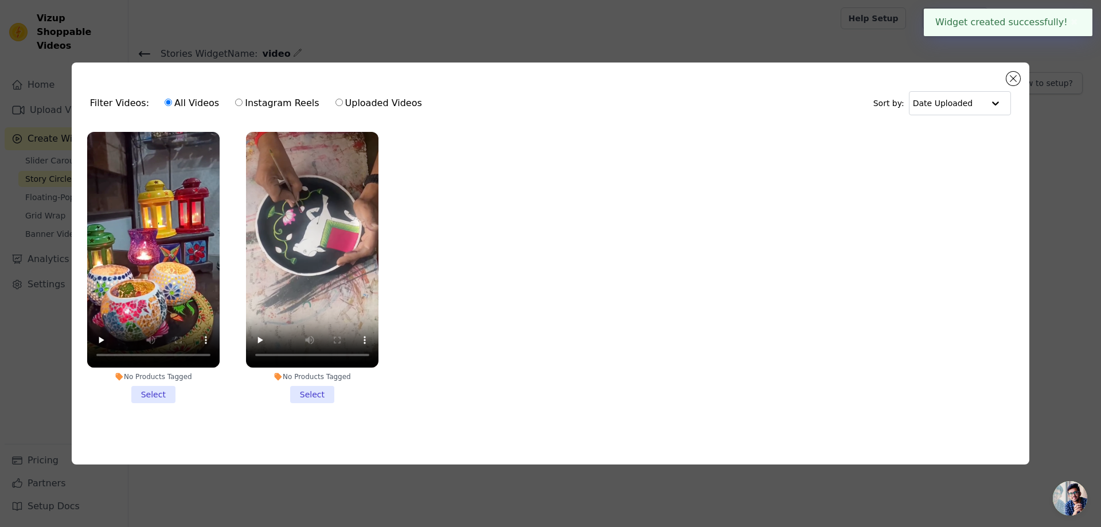
click at [143, 392] on li "No Products Tagged Select" at bounding box center [153, 267] width 132 height 271
click at [0, 0] on input "No Products Tagged Select" at bounding box center [0, 0] width 0 height 0
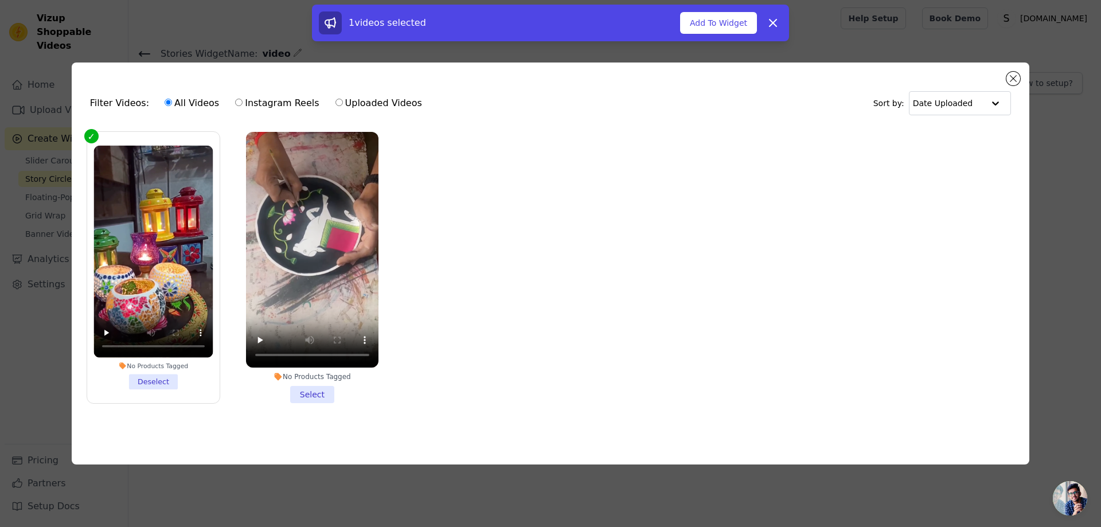
click at [318, 393] on li "No Products Tagged Select" at bounding box center [312, 267] width 132 height 271
click at [0, 0] on input "No Products Tagged Select" at bounding box center [0, 0] width 0 height 0
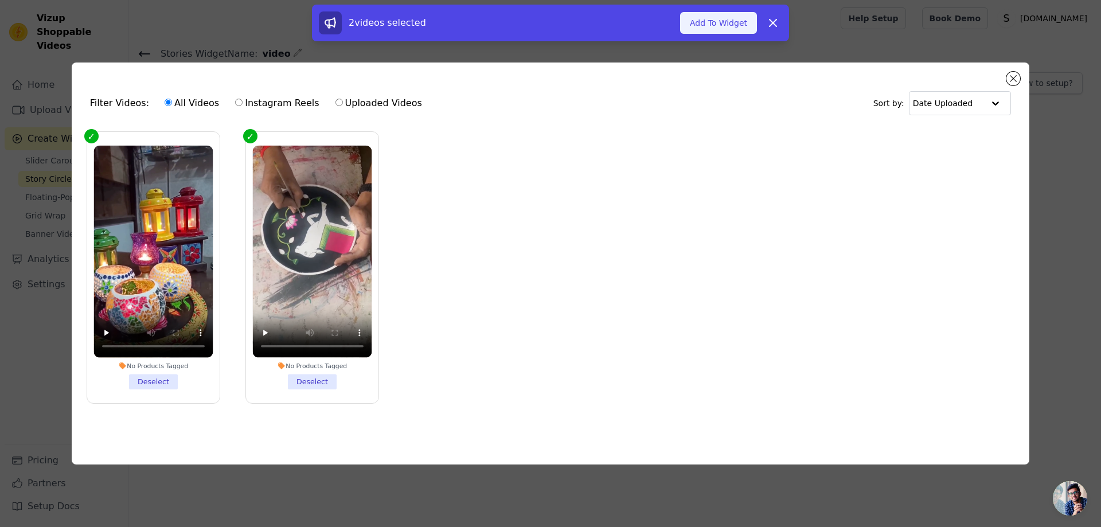
click at [713, 21] on button "Add To Widget" at bounding box center [718, 23] width 77 height 22
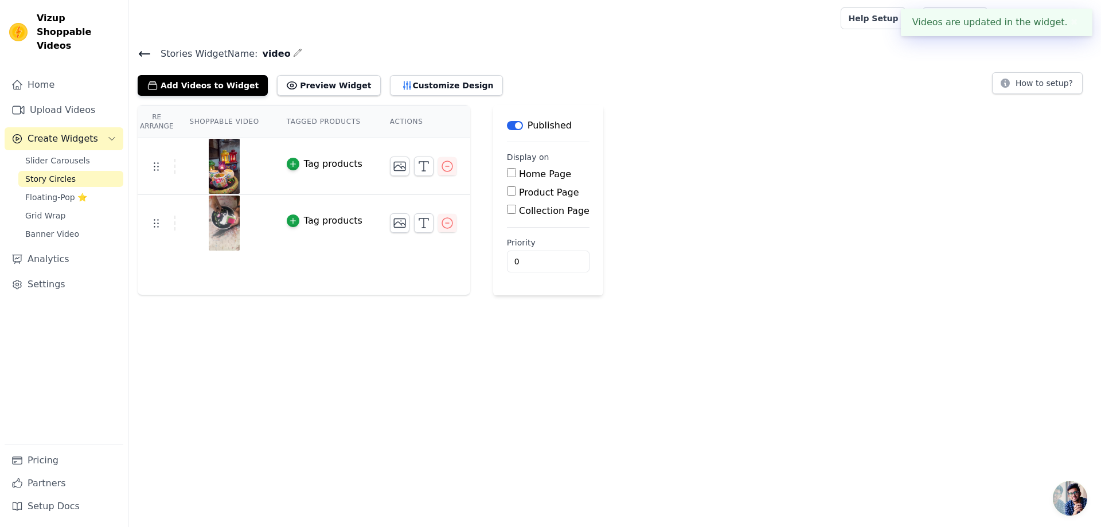
click at [507, 177] on input "Home Page" at bounding box center [511, 172] width 9 height 9
checkbox input "true"
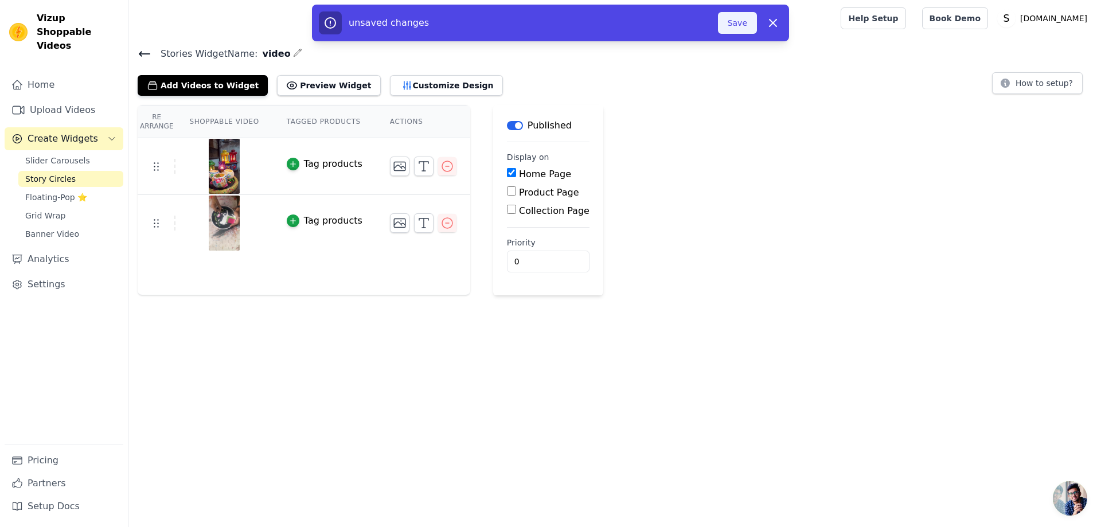
click at [742, 25] on button "Save" at bounding box center [737, 23] width 39 height 22
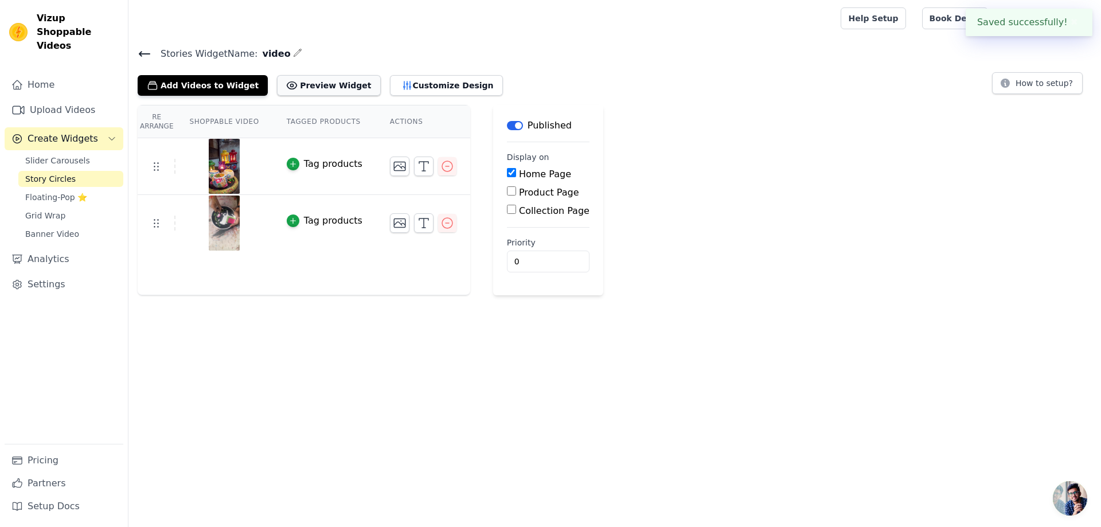
click at [290, 92] on button "Preview Widget" at bounding box center [328, 85] width 103 height 21
click at [436, 87] on button "Customize Design" at bounding box center [446, 85] width 113 height 21
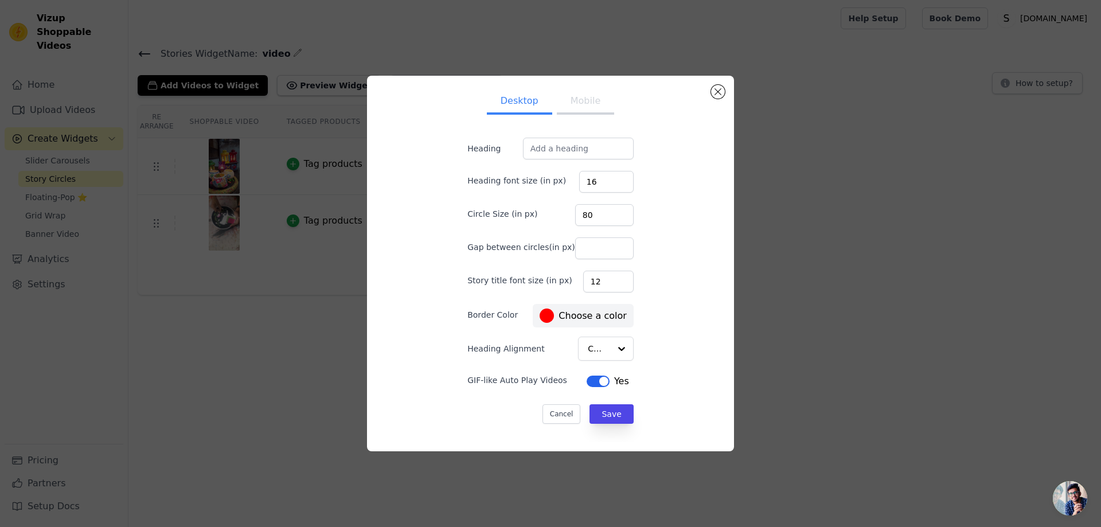
click at [550, 313] on label "#ff0000 Choose a color" at bounding box center [583, 315] width 87 height 14
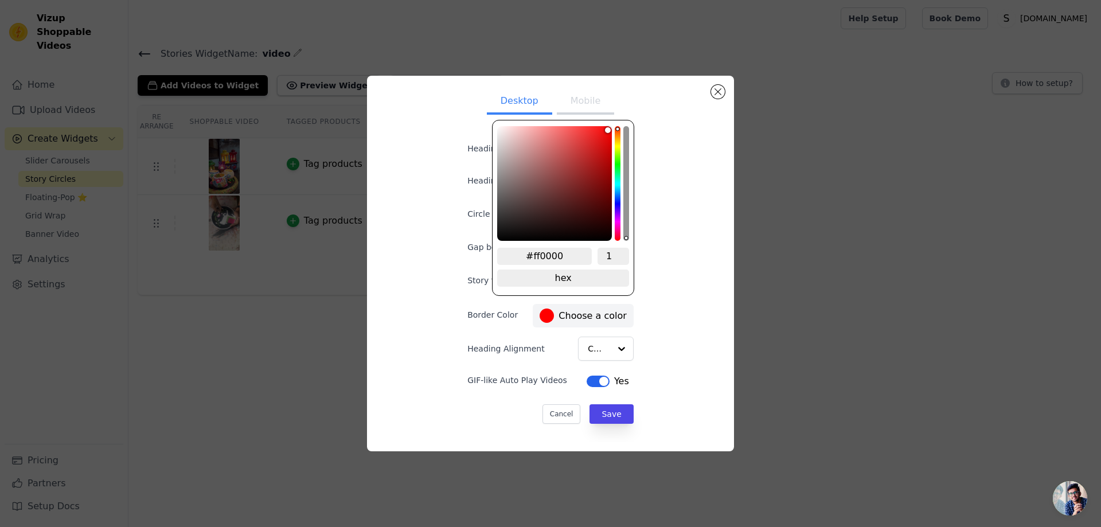
click at [548, 344] on div "Heading Alignment Center" at bounding box center [550, 349] width 166 height 24
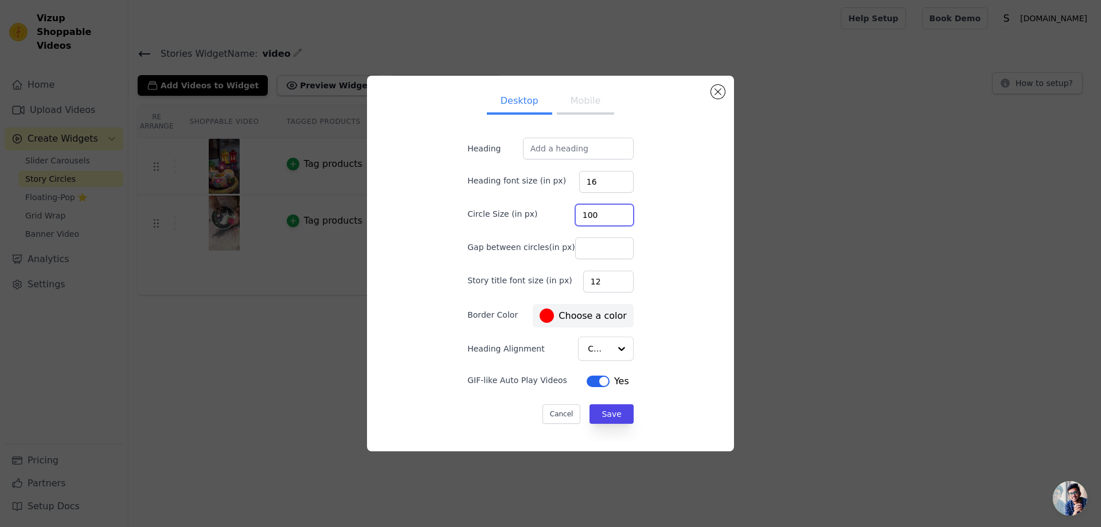
type input "100"
click at [611, 213] on input "100" at bounding box center [604, 215] width 58 height 22
click at [610, 347] on div at bounding box center [621, 348] width 23 height 23
click at [613, 347] on div at bounding box center [621, 348] width 23 height 23
click at [628, 344] on form "Heading Heading font size (in px) 16 Circle Size (in px) 100 Gap between circle…" at bounding box center [550, 280] width 185 height 304
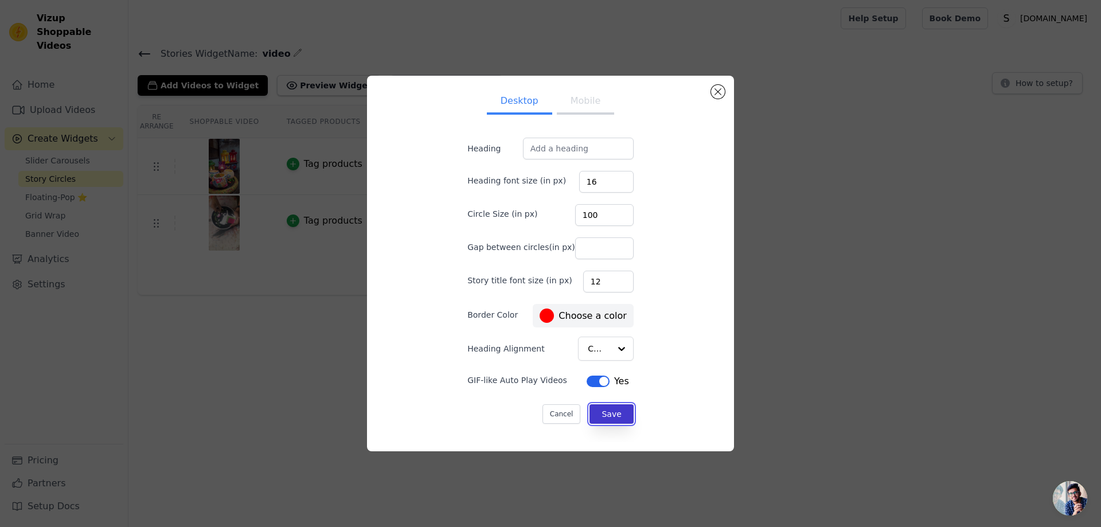
click at [601, 412] on button "Save" at bounding box center [611, 413] width 44 height 19
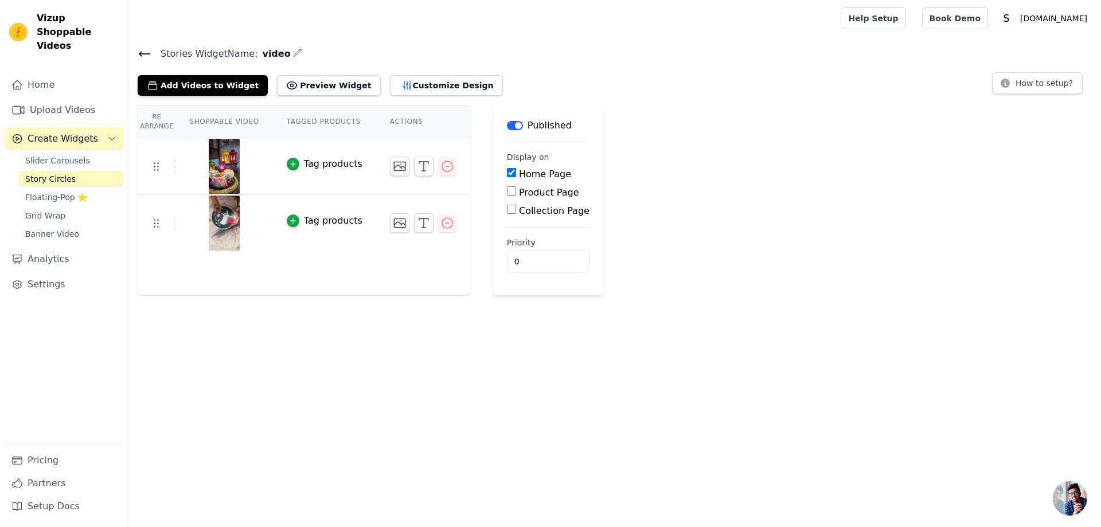
click at [139, 47] on icon at bounding box center [145, 54] width 14 height 14
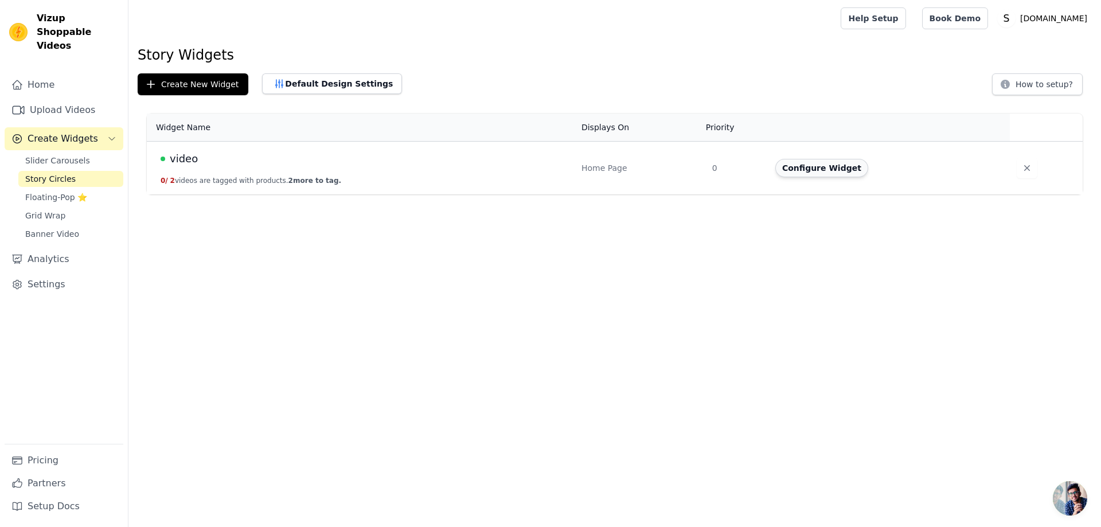
click at [789, 167] on button "Configure Widget" at bounding box center [821, 168] width 93 height 18
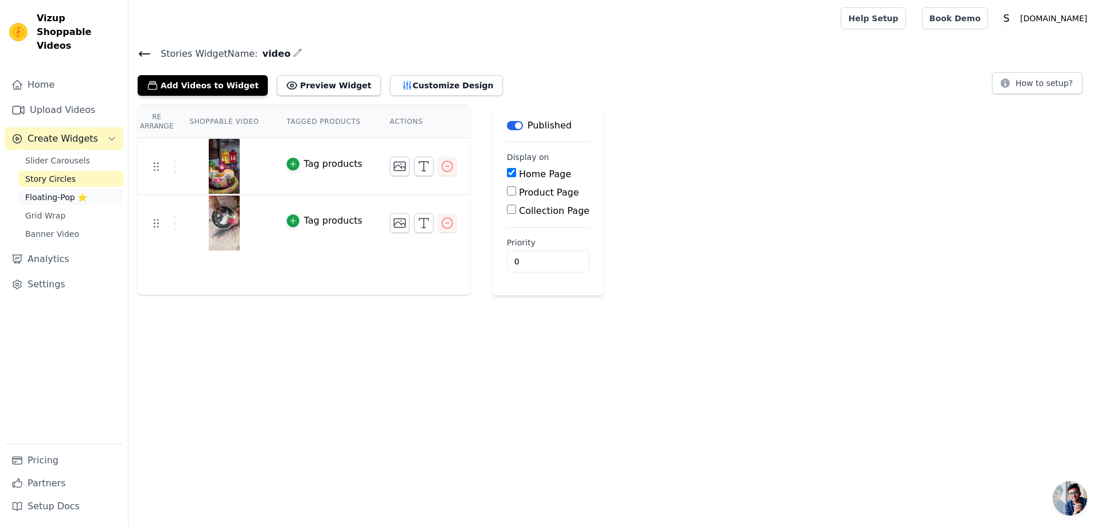
click at [64, 192] on span "Floating-Pop ⭐" at bounding box center [56, 197] width 62 height 11
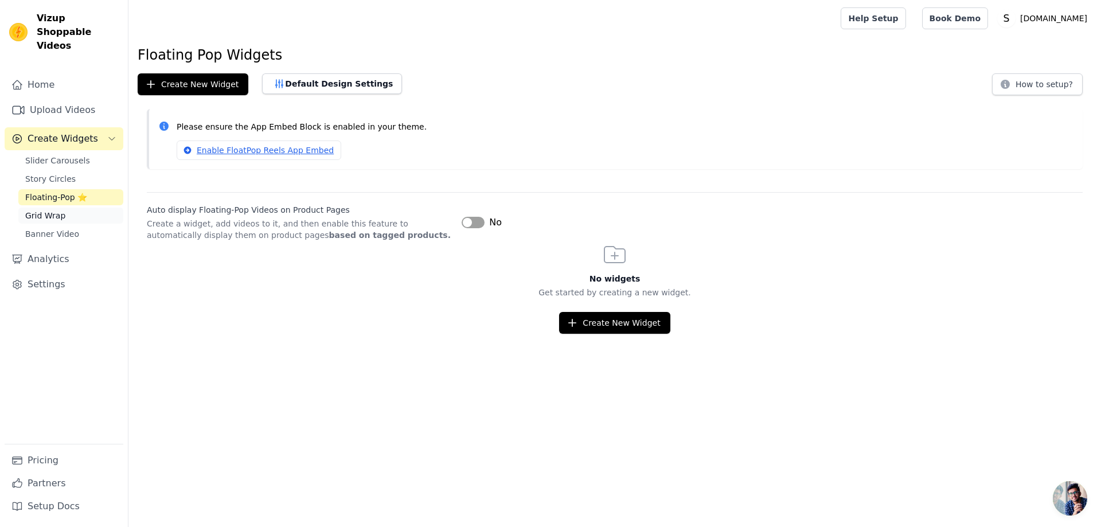
click at [65, 208] on link "Grid Wrap" at bounding box center [70, 216] width 105 height 16
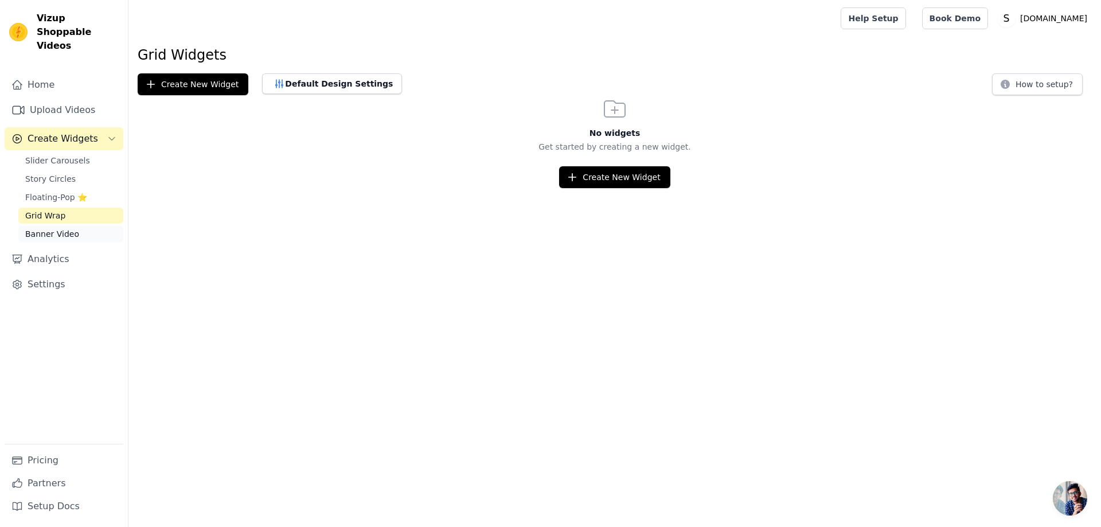
click at [76, 226] on link "Banner Video" at bounding box center [70, 234] width 105 height 16
click at [28, 155] on span "Slider Carousels" at bounding box center [57, 160] width 65 height 11
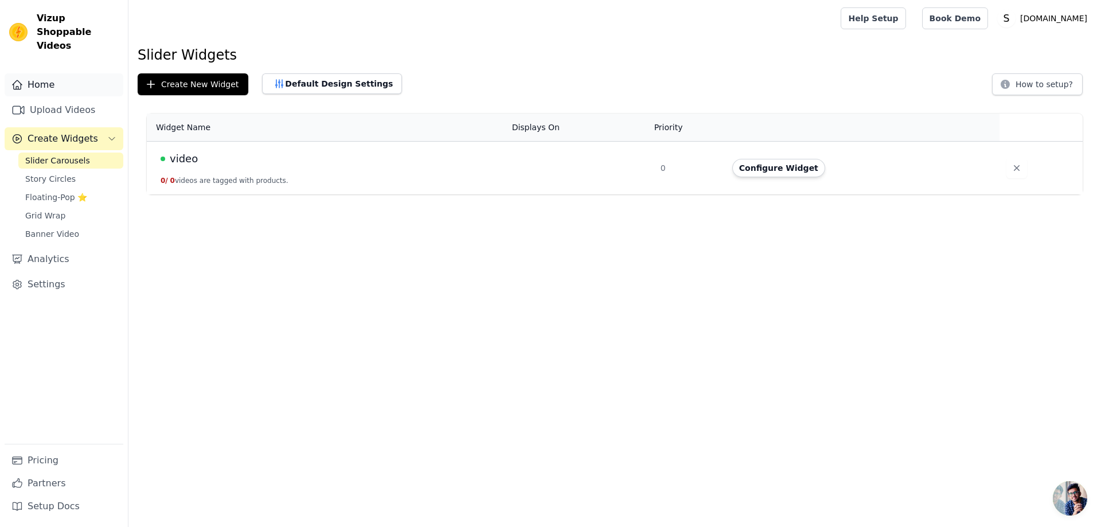
click at [15, 79] on icon "Sidebar" at bounding box center [16, 84] width 11 height 11
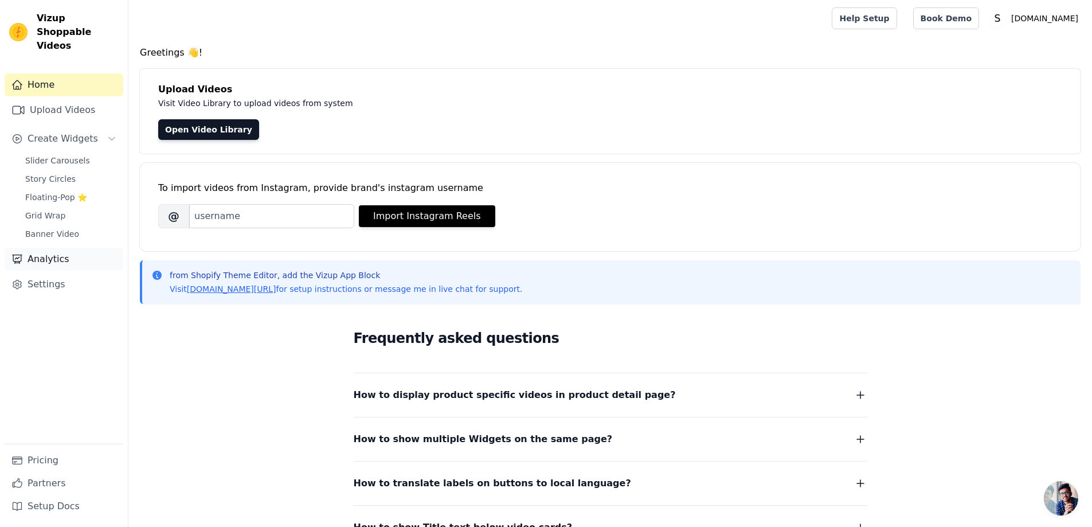
click at [63, 248] on link "Analytics" at bounding box center [64, 259] width 119 height 23
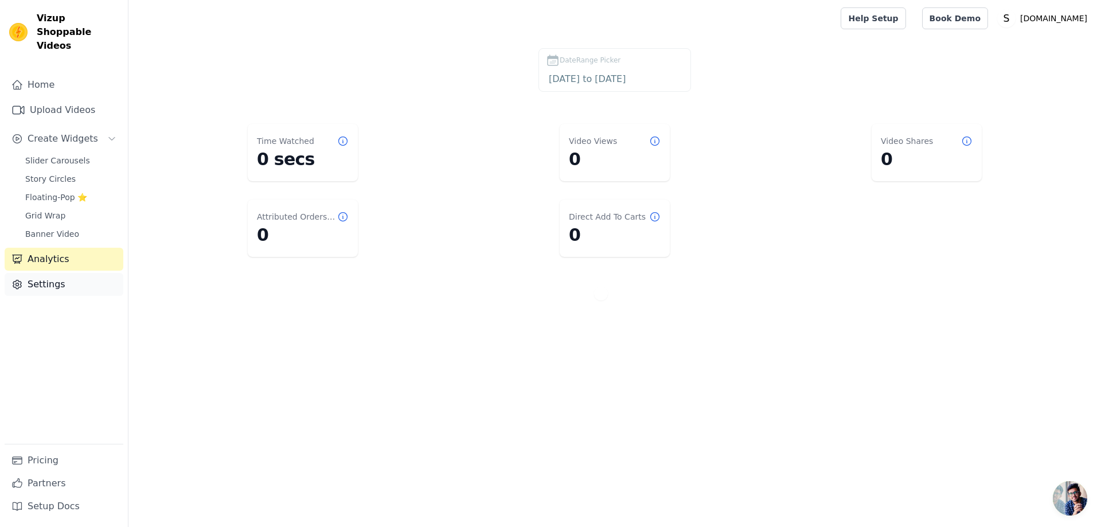
click at [73, 274] on link "Settings" at bounding box center [64, 284] width 119 height 23
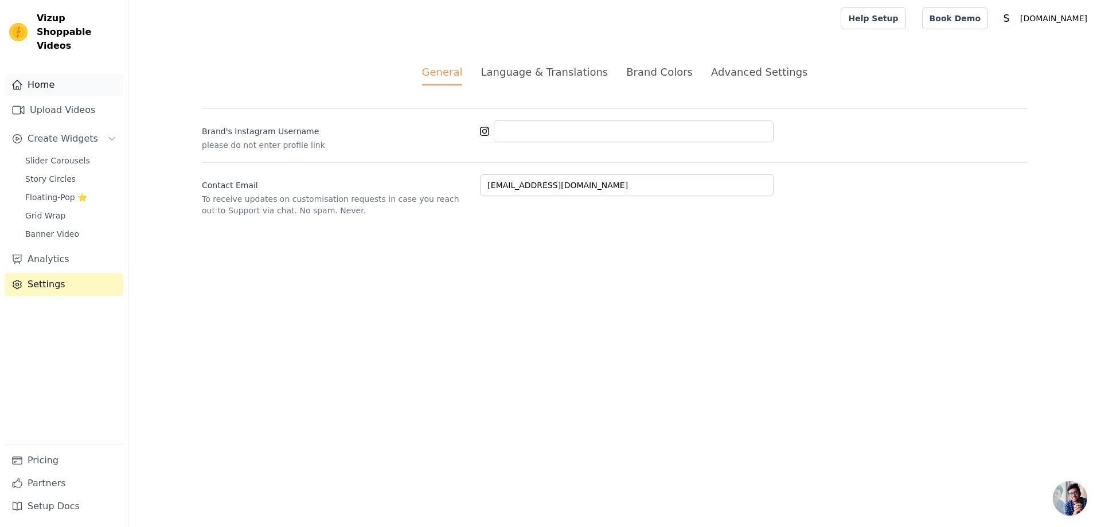
click at [62, 73] on link "Home" at bounding box center [64, 84] width 119 height 23
